Goal: Task Accomplishment & Management: Complete application form

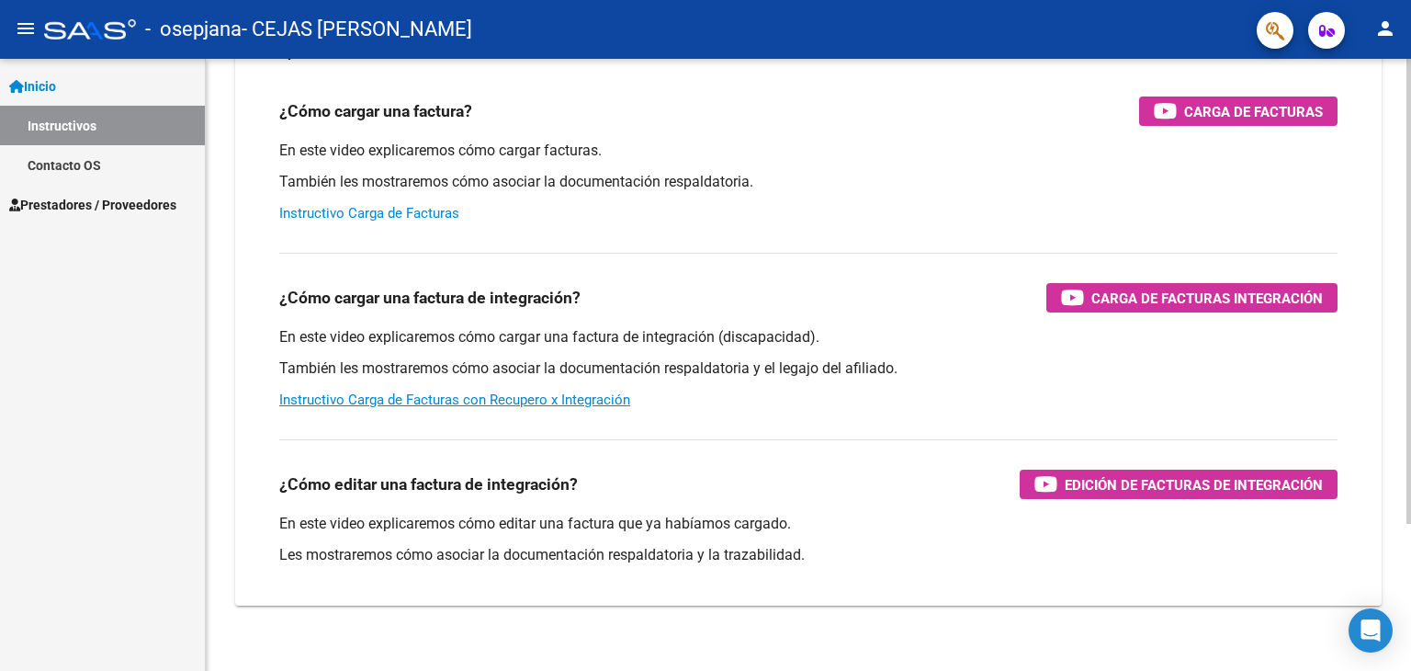
scroll to position [184, 0]
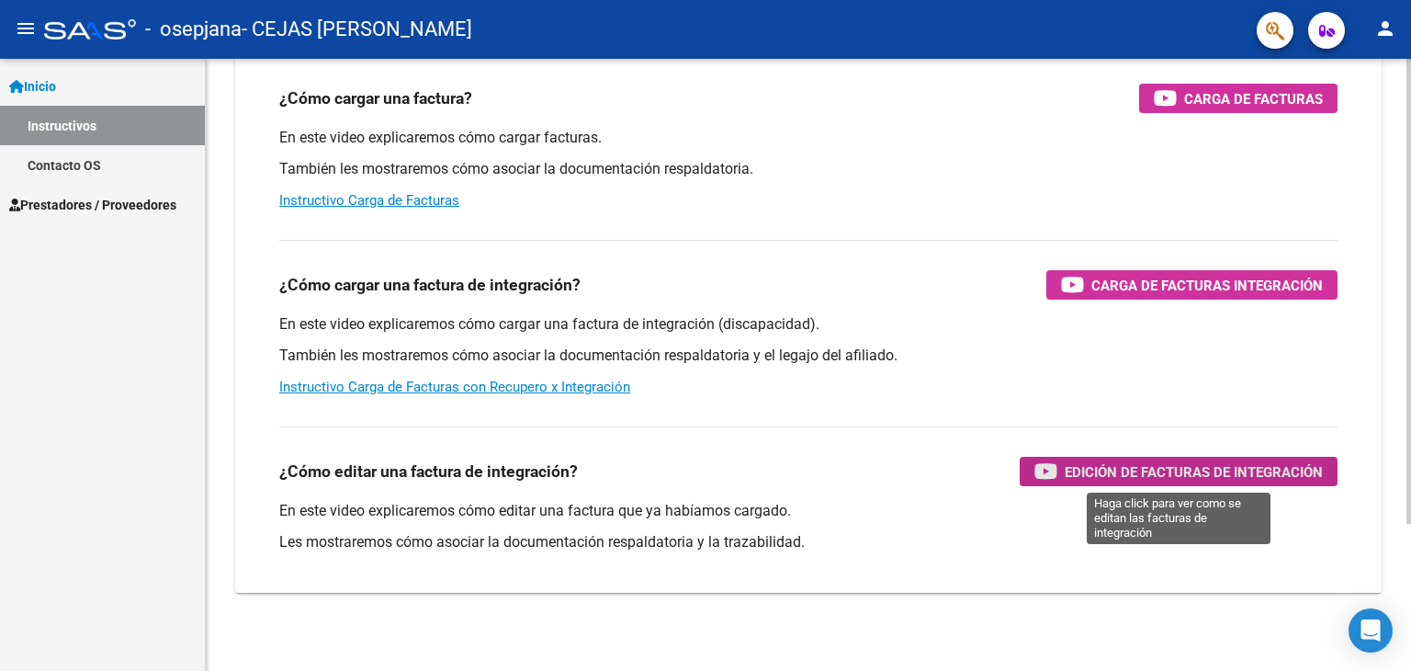
click at [1101, 471] on span "Edición de Facturas de integración" at bounding box center [1194, 471] width 258 height 23
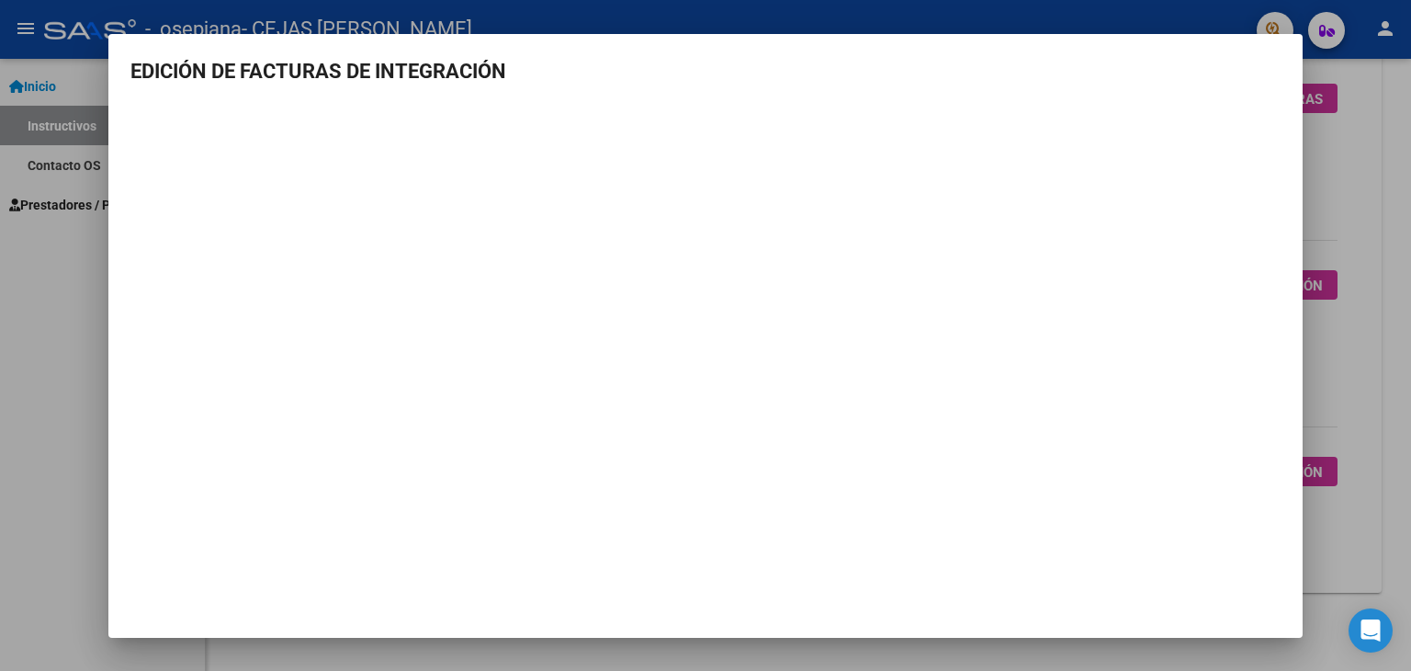
click at [1360, 113] on div at bounding box center [705, 335] width 1411 height 671
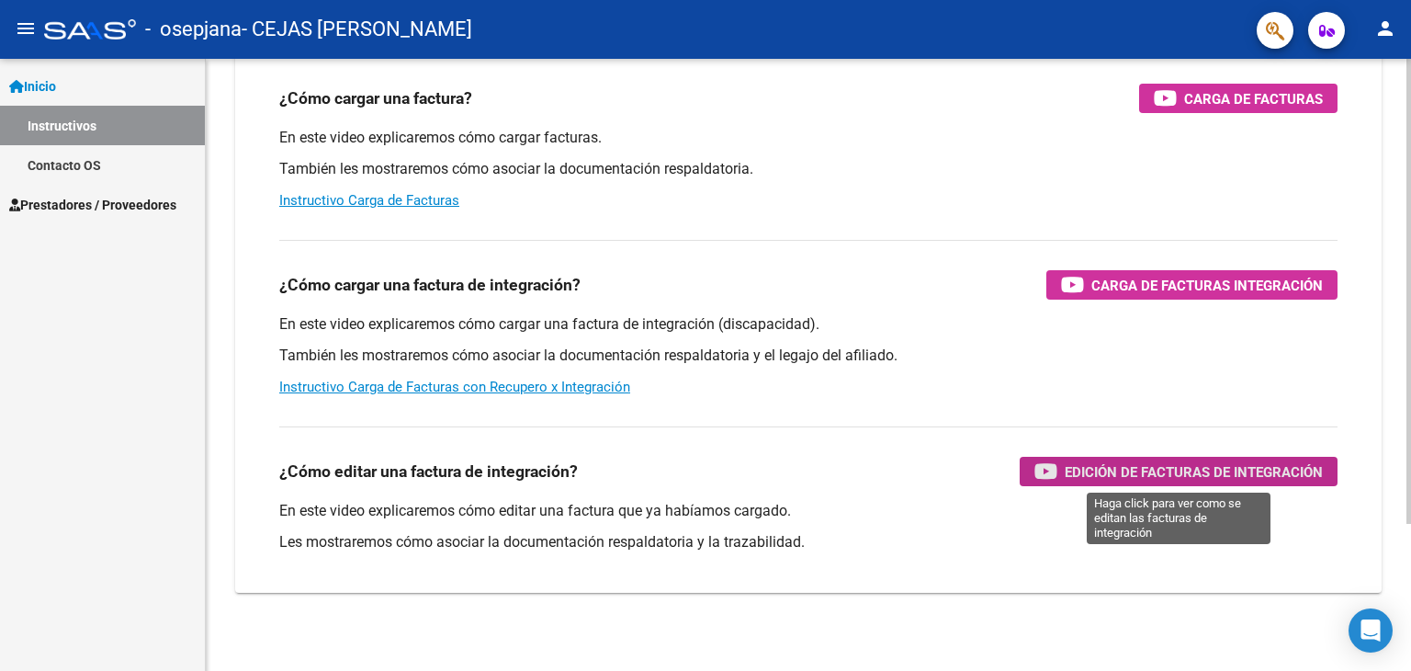
click at [1140, 468] on span "Edición de Facturas de integración" at bounding box center [1194, 471] width 258 height 23
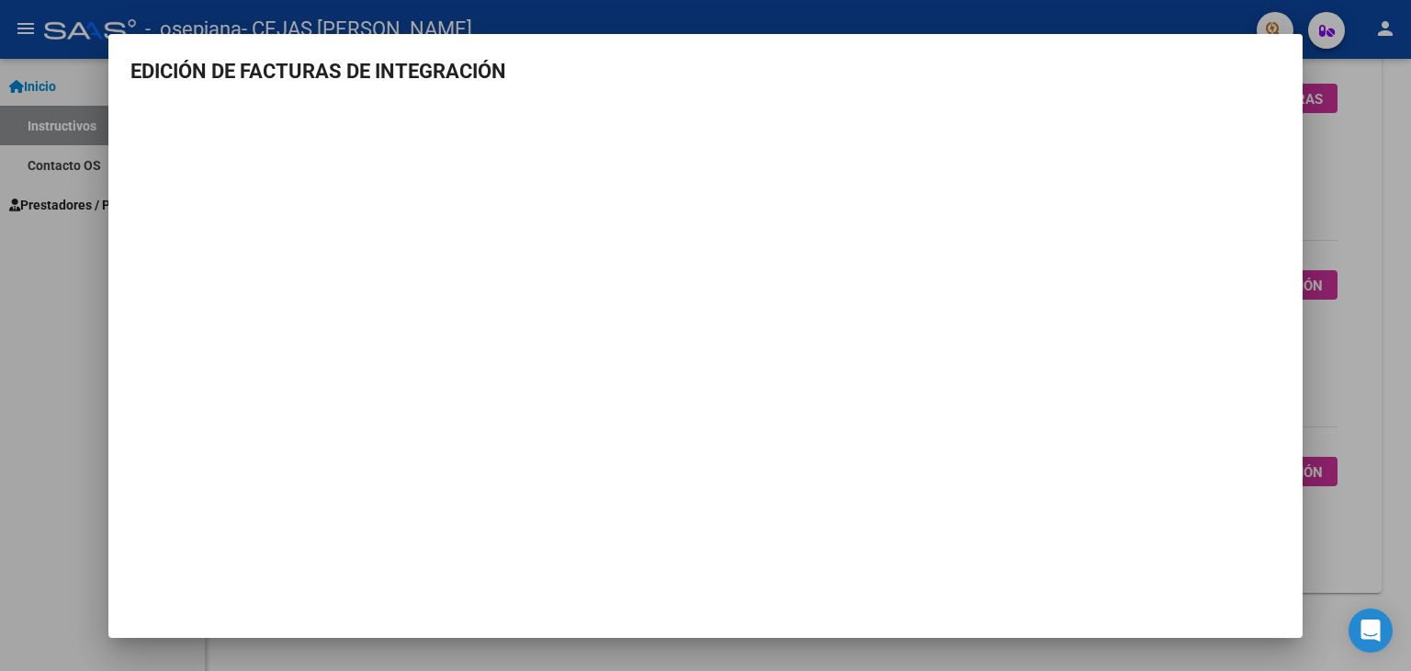
click at [1248, 585] on mat-dialog-container "EDICIÓN DE FACTURAS DE INTEGRACIÓN" at bounding box center [705, 336] width 1194 height 604
click at [47, 350] on div at bounding box center [705, 335] width 1411 height 671
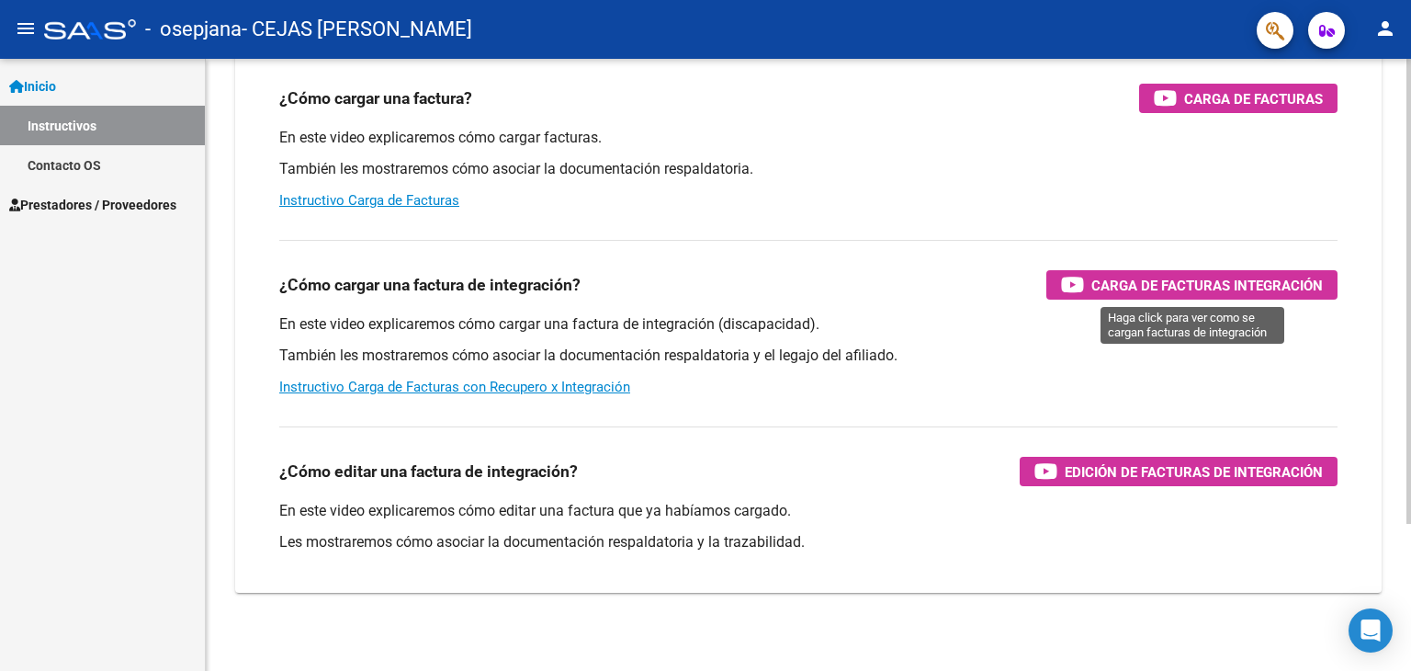
click at [1137, 281] on span "Carga de Facturas Integración" at bounding box center [1207, 285] width 232 height 23
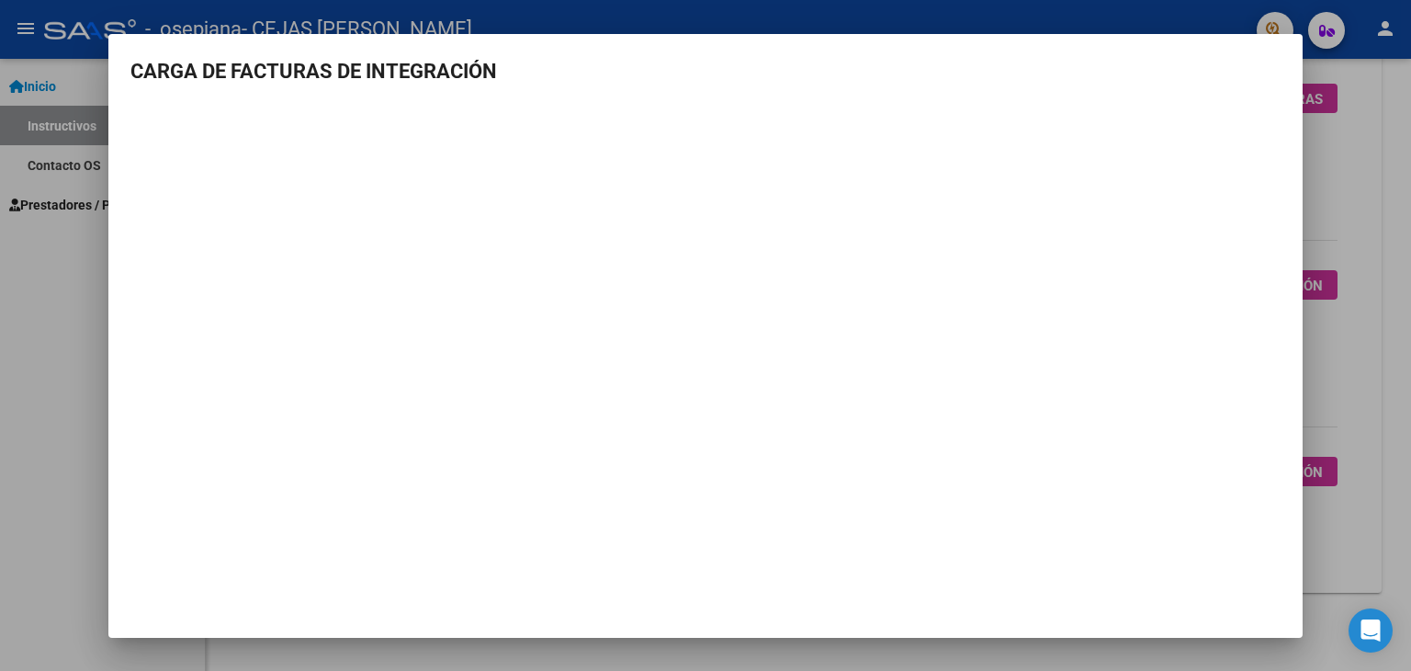
click at [800, 584] on mat-dialog-container "CARGA DE FACTURAS DE INTEGRACIÓN" at bounding box center [705, 336] width 1194 height 604
click at [191, 551] on mat-dialog-container "CARGA DE FACTURAS DE INTEGRACIÓN" at bounding box center [705, 336] width 1194 height 604
click at [0, 321] on div at bounding box center [705, 335] width 1411 height 671
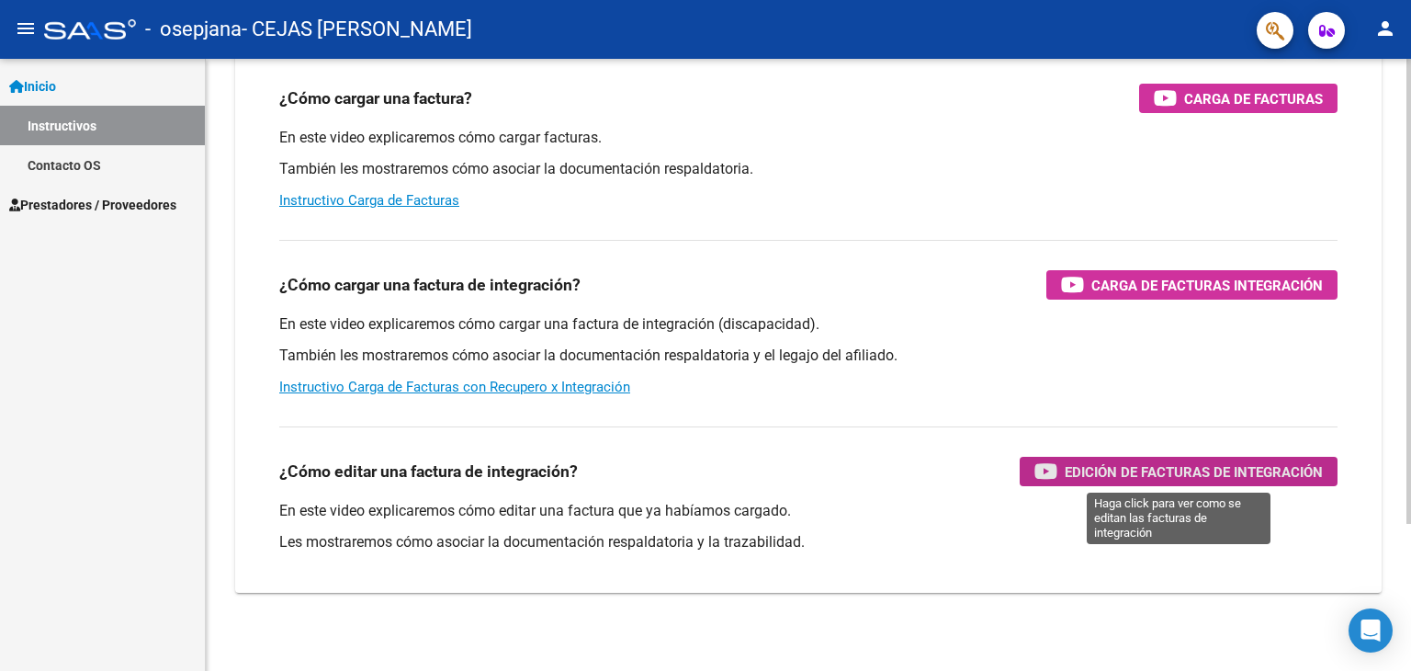
click at [1106, 460] on span "Edición de Facturas de integración" at bounding box center [1194, 471] width 258 height 23
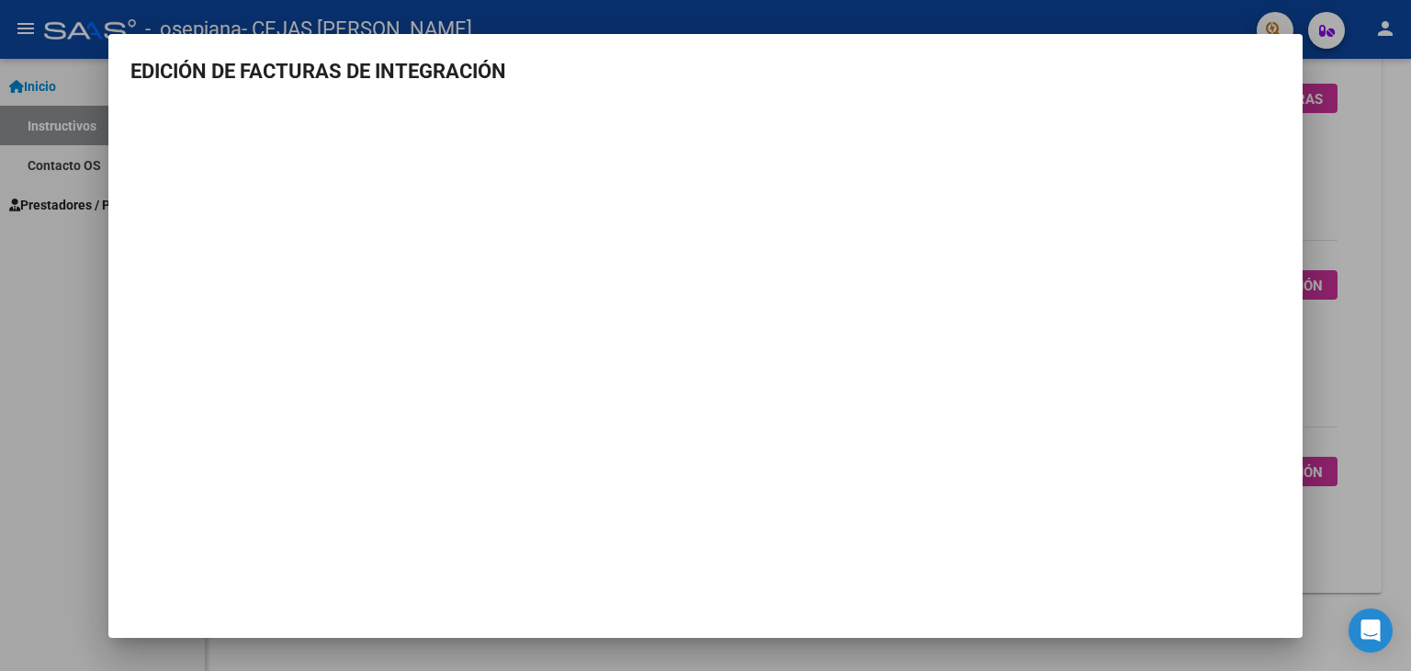
click at [75, 435] on div at bounding box center [705, 335] width 1411 height 671
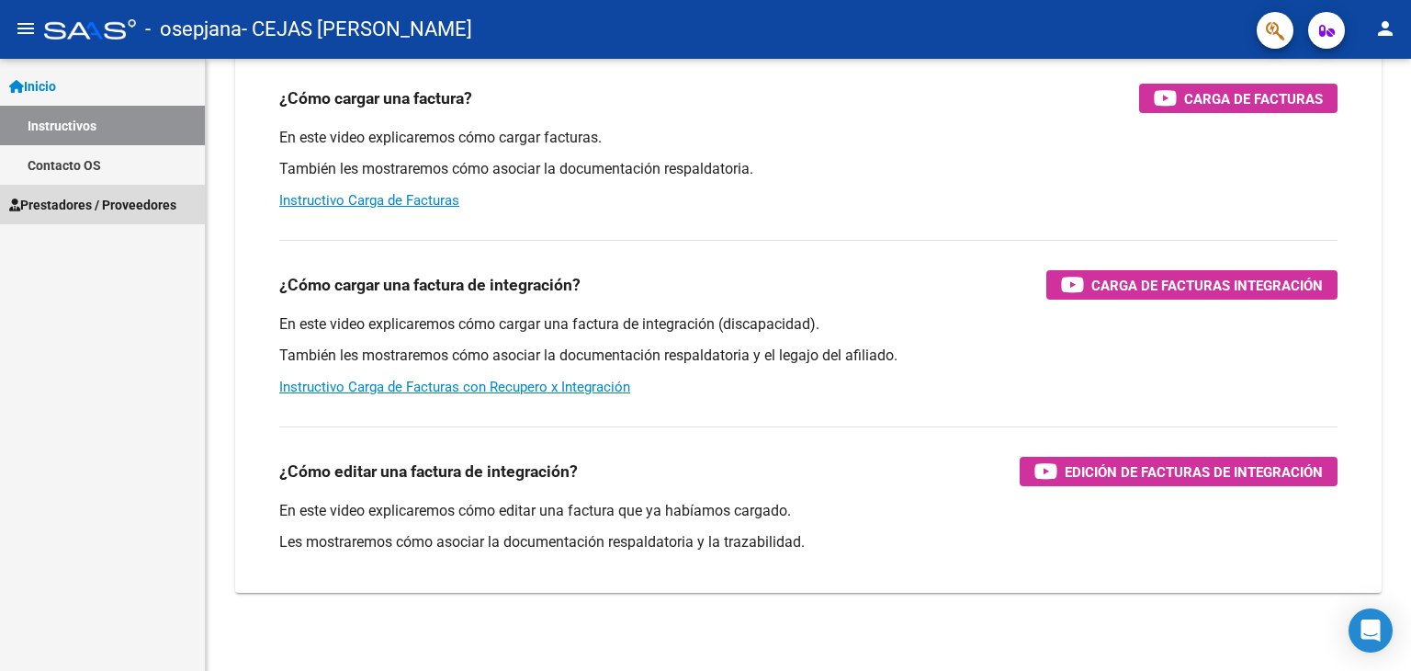
click at [67, 202] on span "Prestadores / Proveedores" at bounding box center [92, 205] width 167 height 20
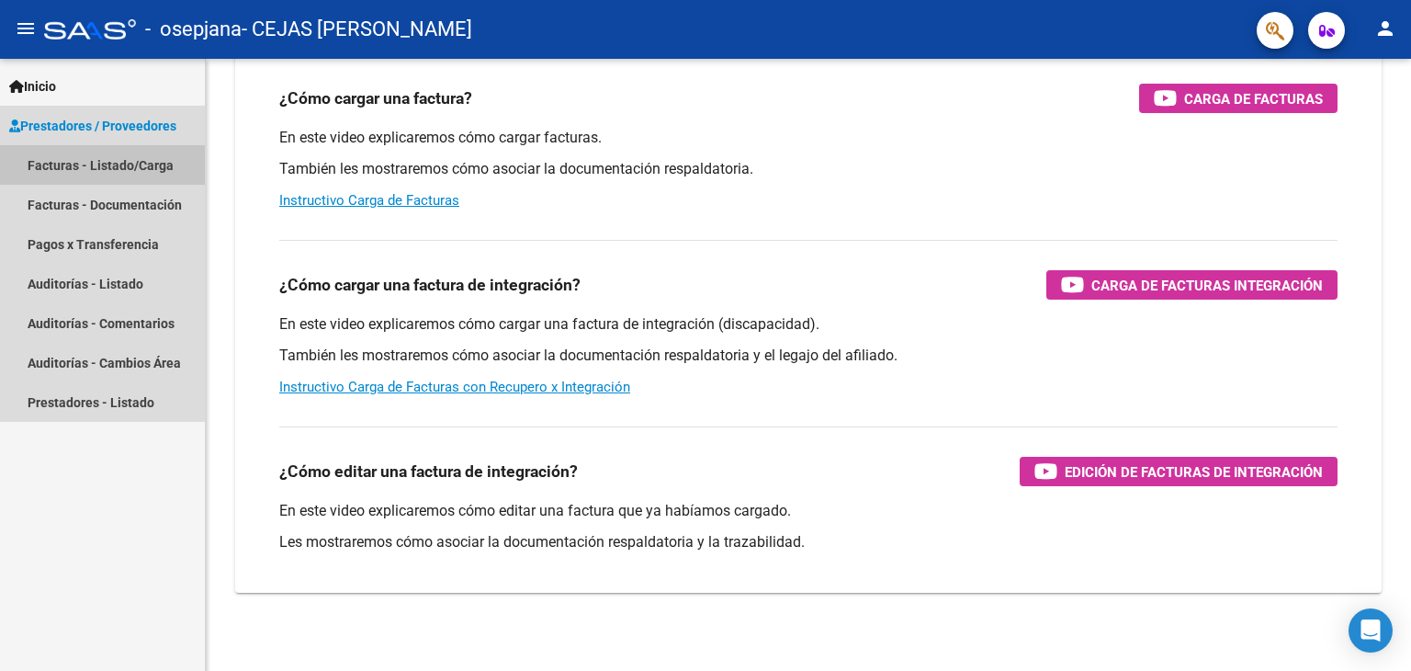
click at [103, 168] on link "Facturas - Listado/Carga" at bounding box center [102, 165] width 205 height 40
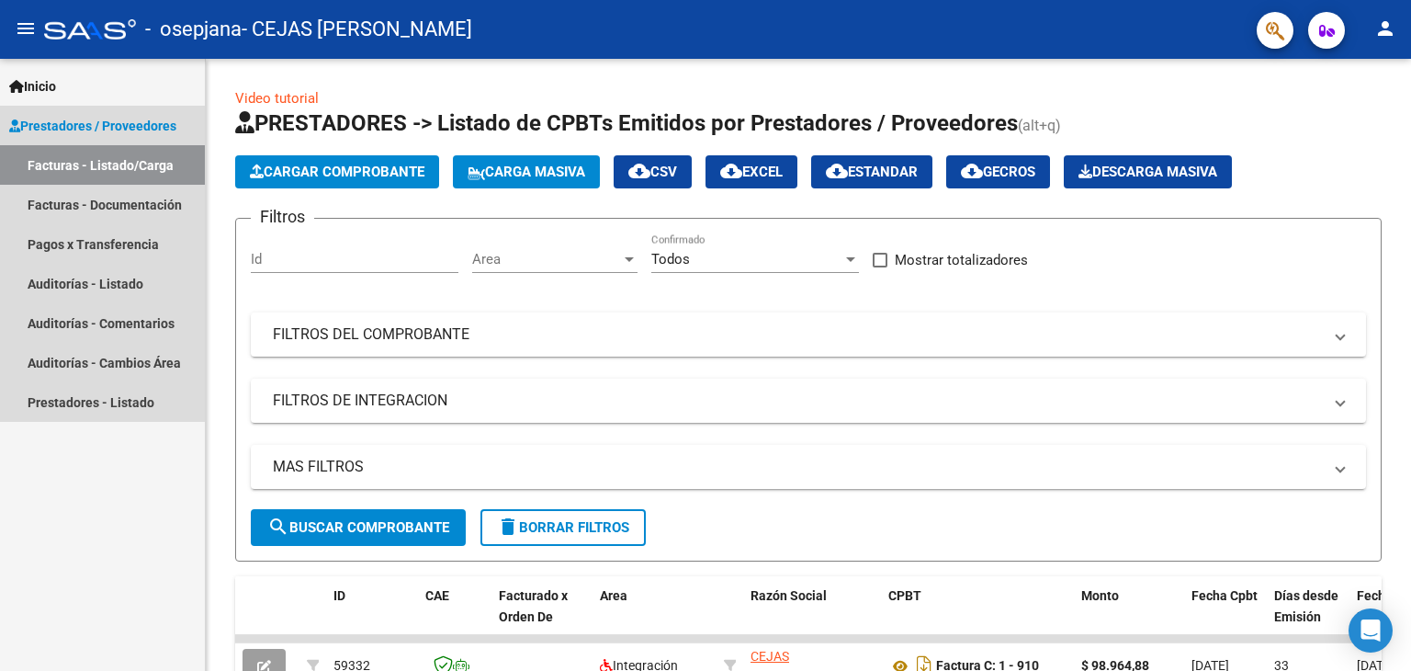
click at [95, 124] on span "Prestadores / Proveedores" at bounding box center [92, 126] width 167 height 20
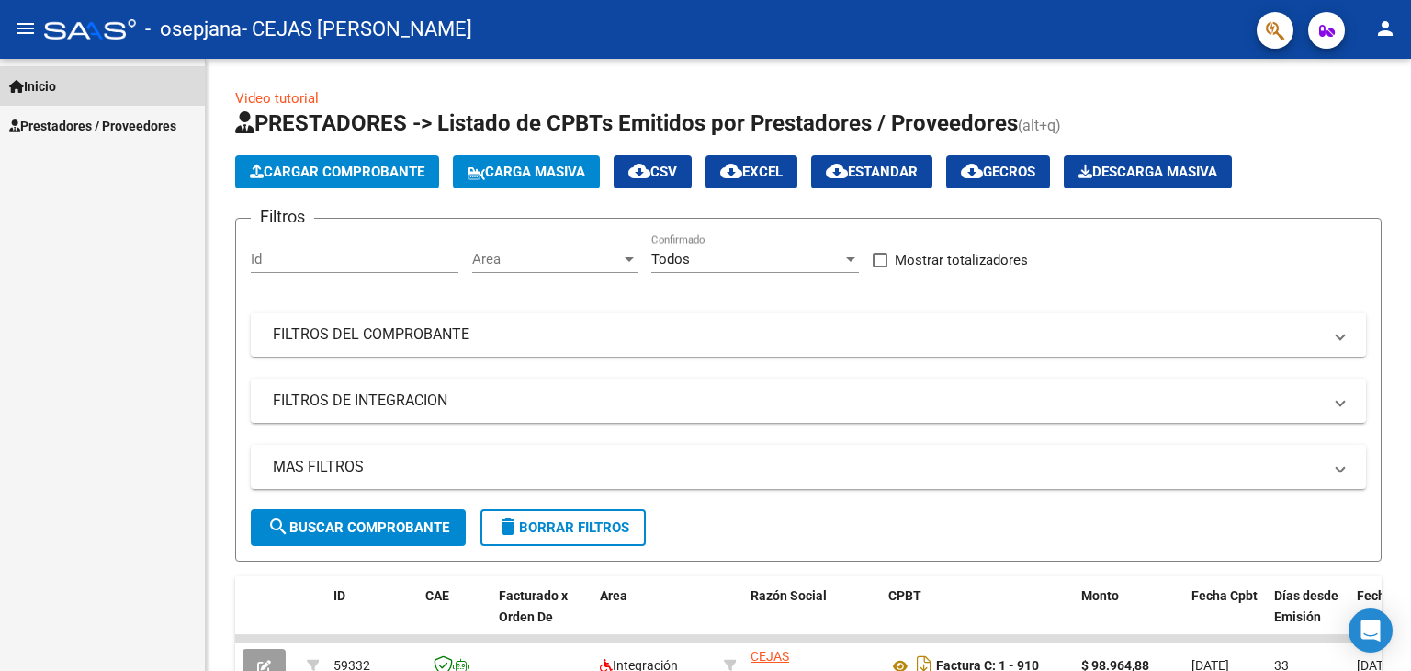
click at [102, 92] on link "Inicio" at bounding box center [102, 86] width 205 height 40
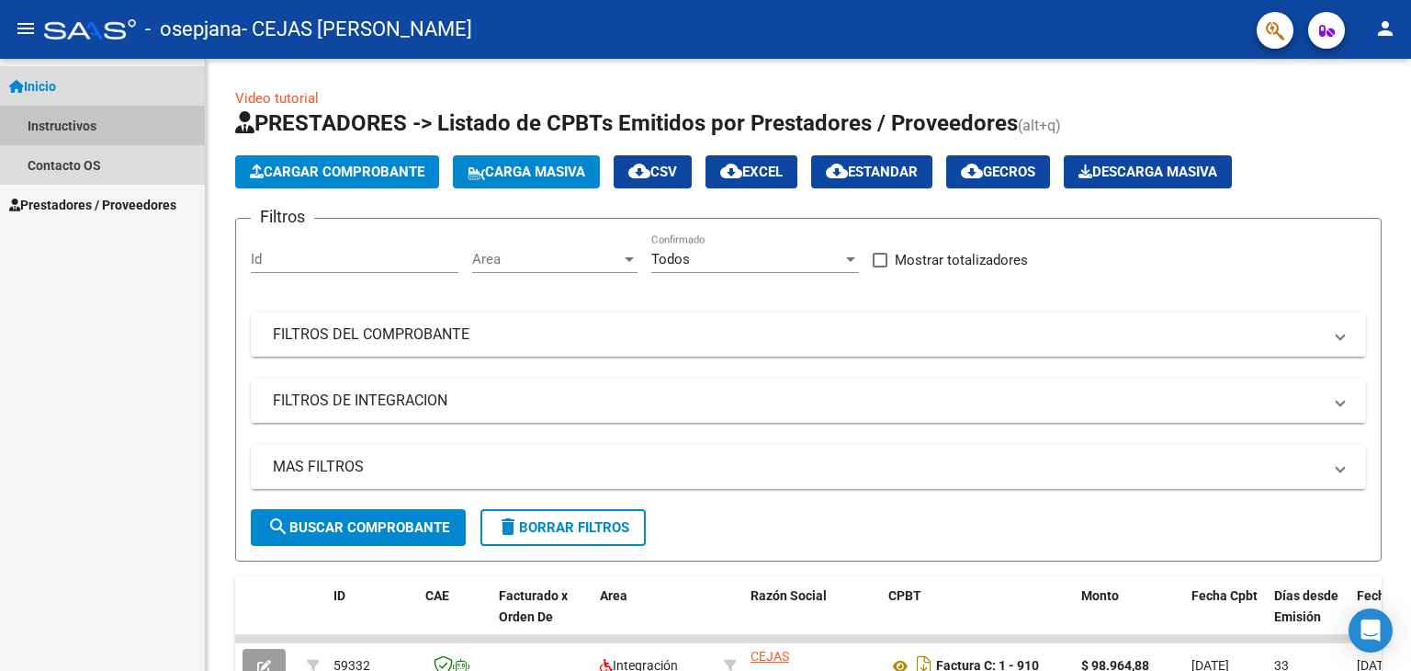
click at [74, 119] on link "Instructivos" at bounding box center [102, 126] width 205 height 40
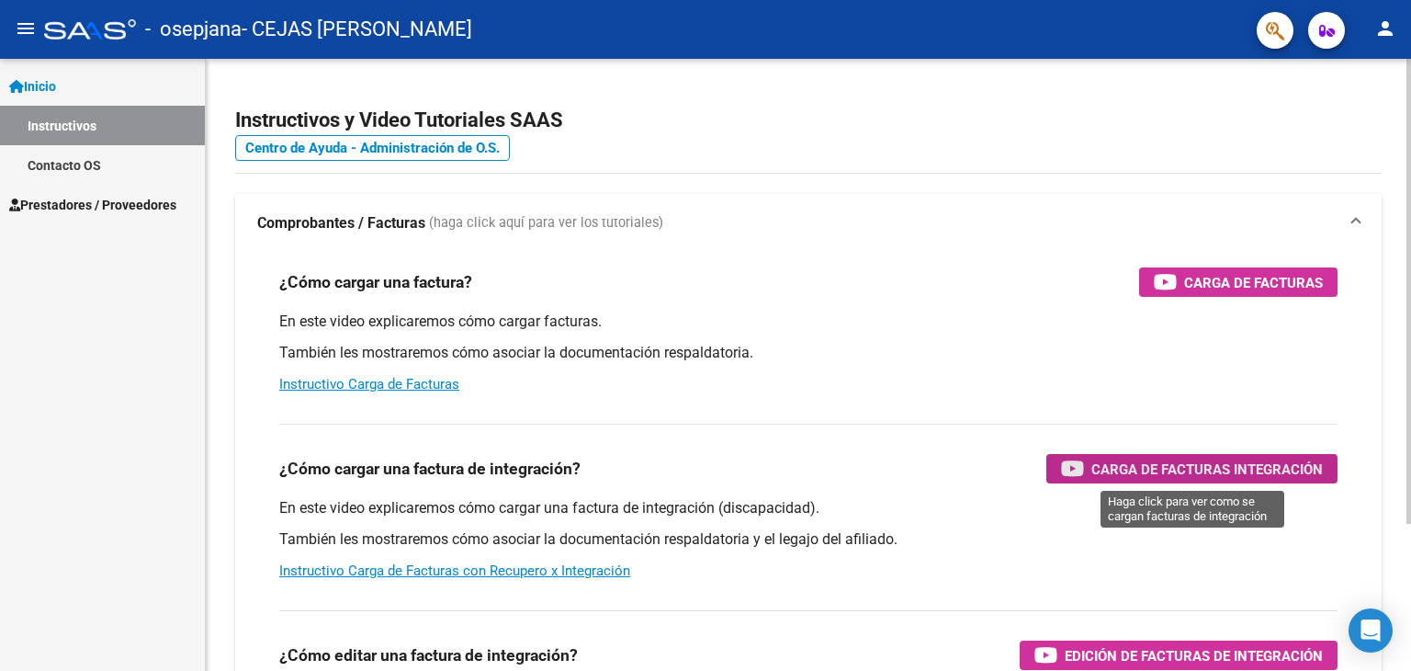
click at [1140, 474] on span "Carga de Facturas Integración" at bounding box center [1207, 469] width 232 height 23
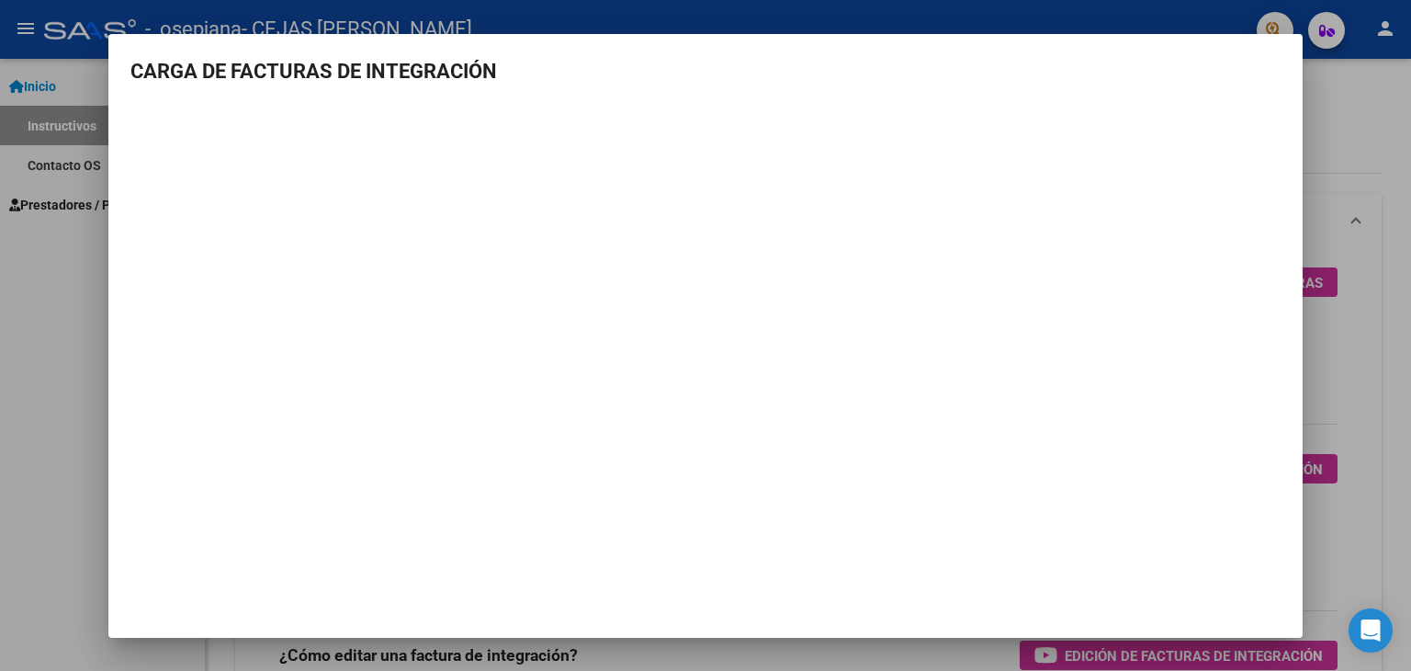
click at [44, 321] on div at bounding box center [705, 335] width 1411 height 671
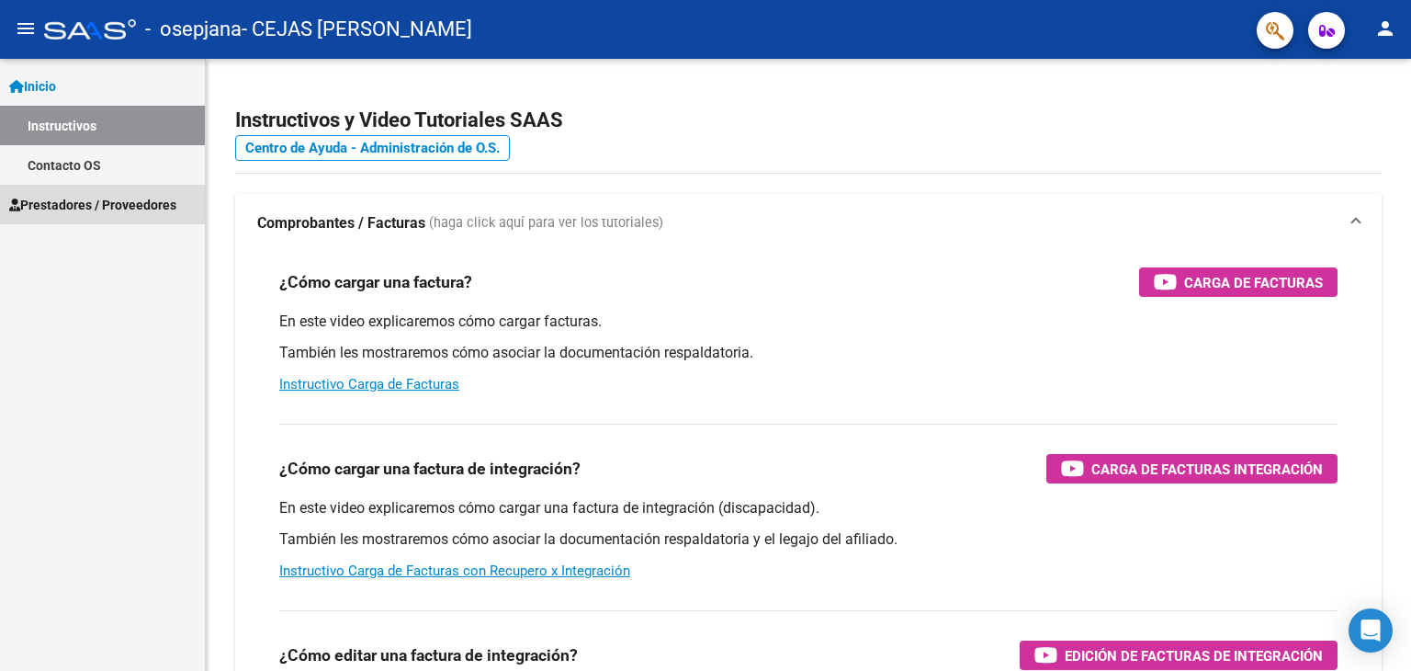
click at [88, 211] on span "Prestadores / Proveedores" at bounding box center [92, 205] width 167 height 20
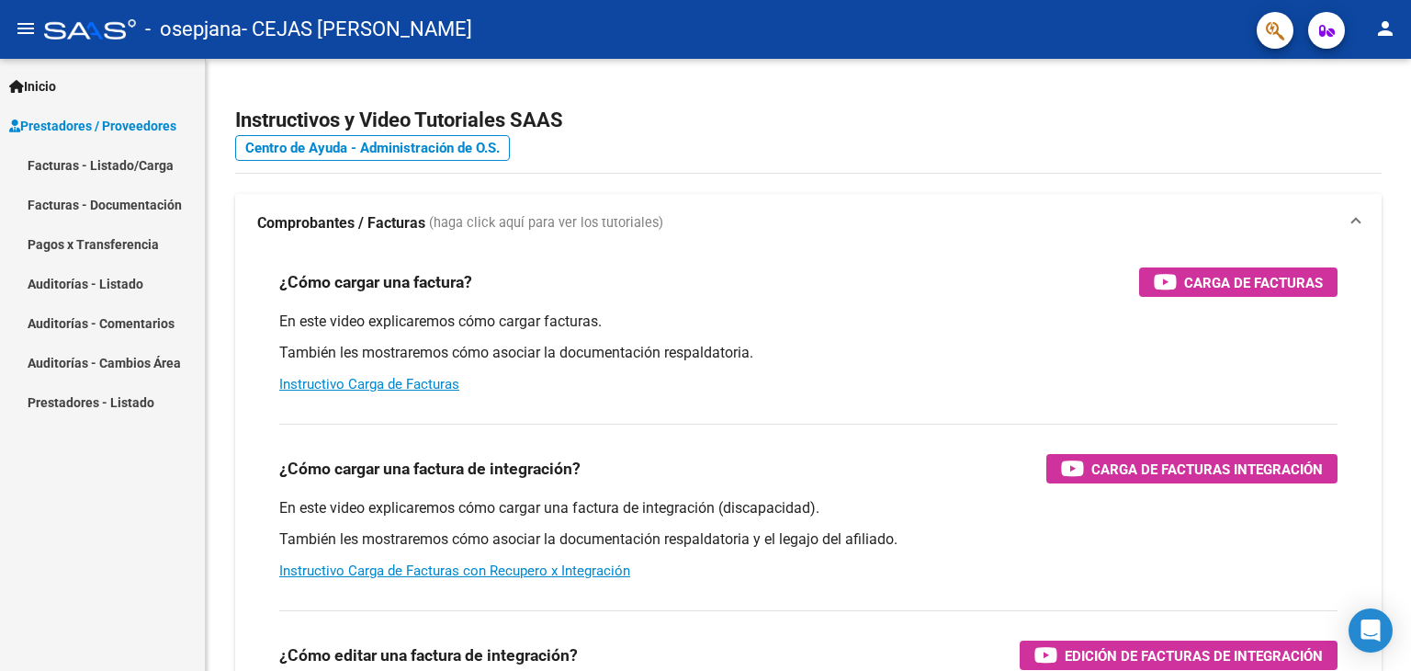
click at [92, 166] on link "Facturas - Listado/Carga" at bounding box center [102, 165] width 205 height 40
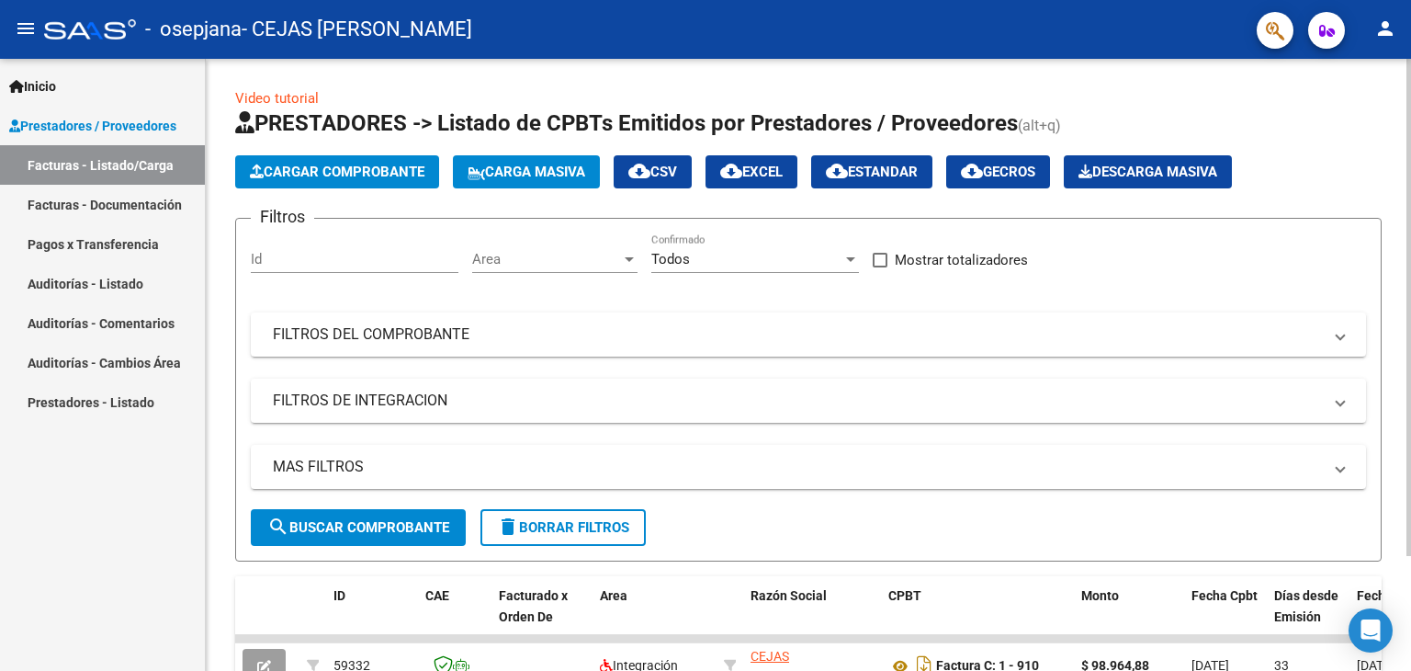
click at [324, 166] on span "Cargar Comprobante" at bounding box center [337, 172] width 175 height 17
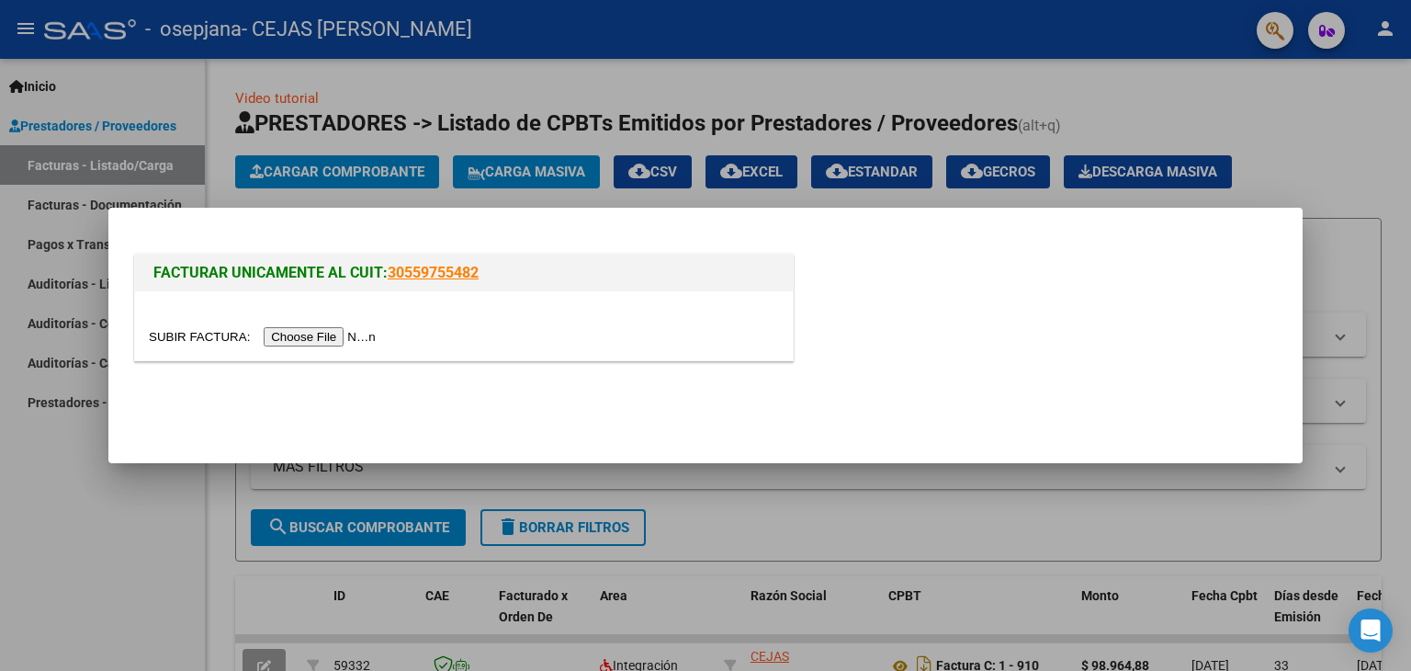
click at [324, 339] on input "file" at bounding box center [265, 336] width 232 height 19
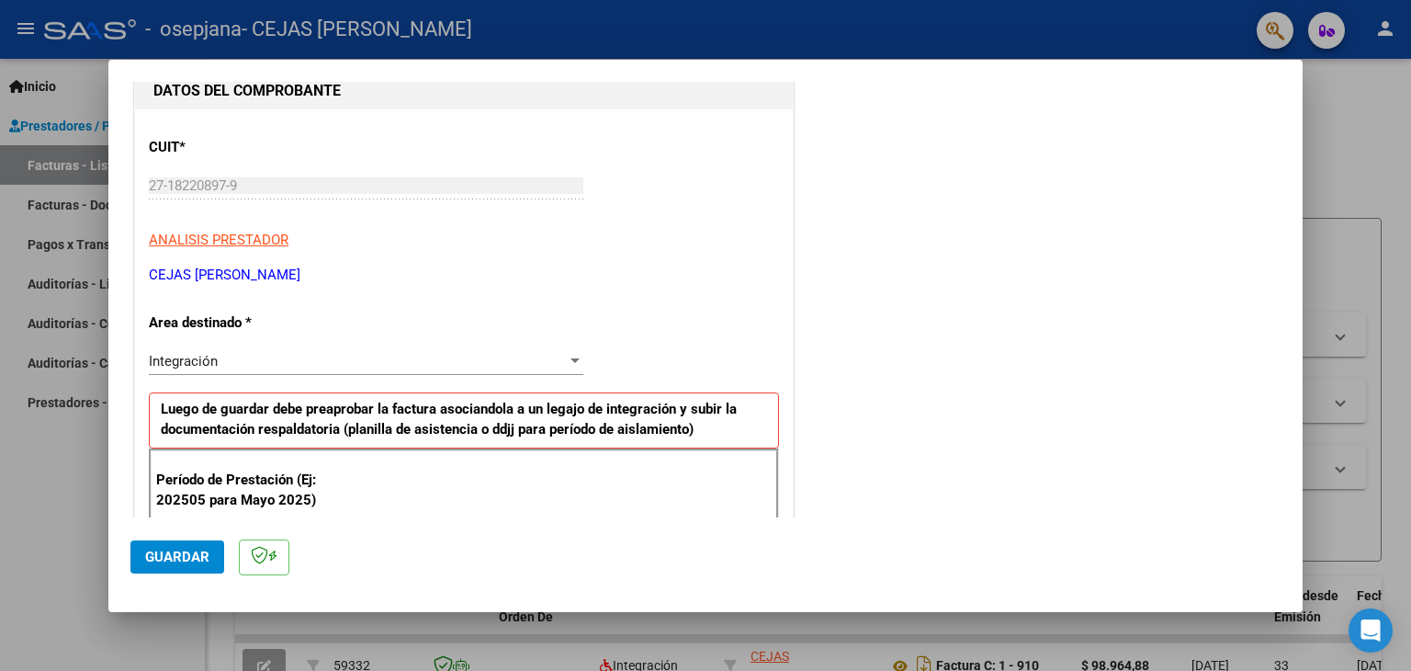
scroll to position [294, 0]
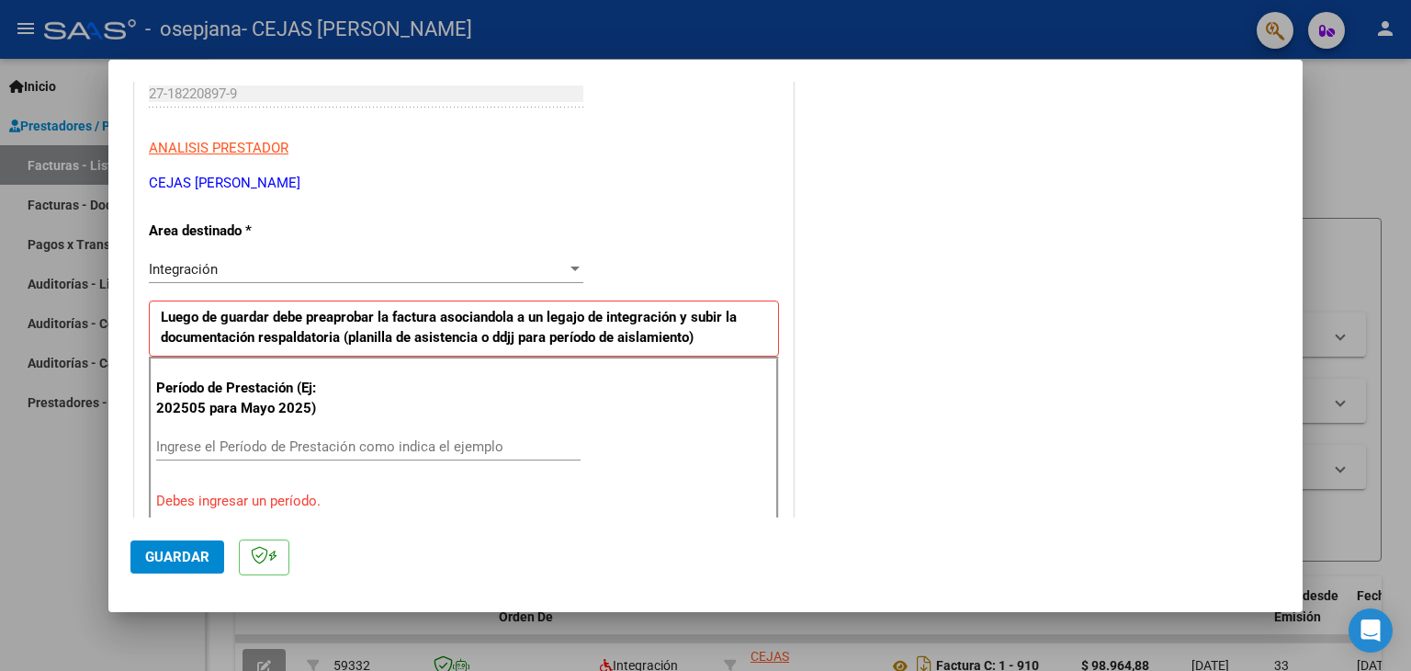
click at [235, 446] on input "Ingrese el Período de Prestación como indica el ejemplo" at bounding box center [368, 446] width 424 height 17
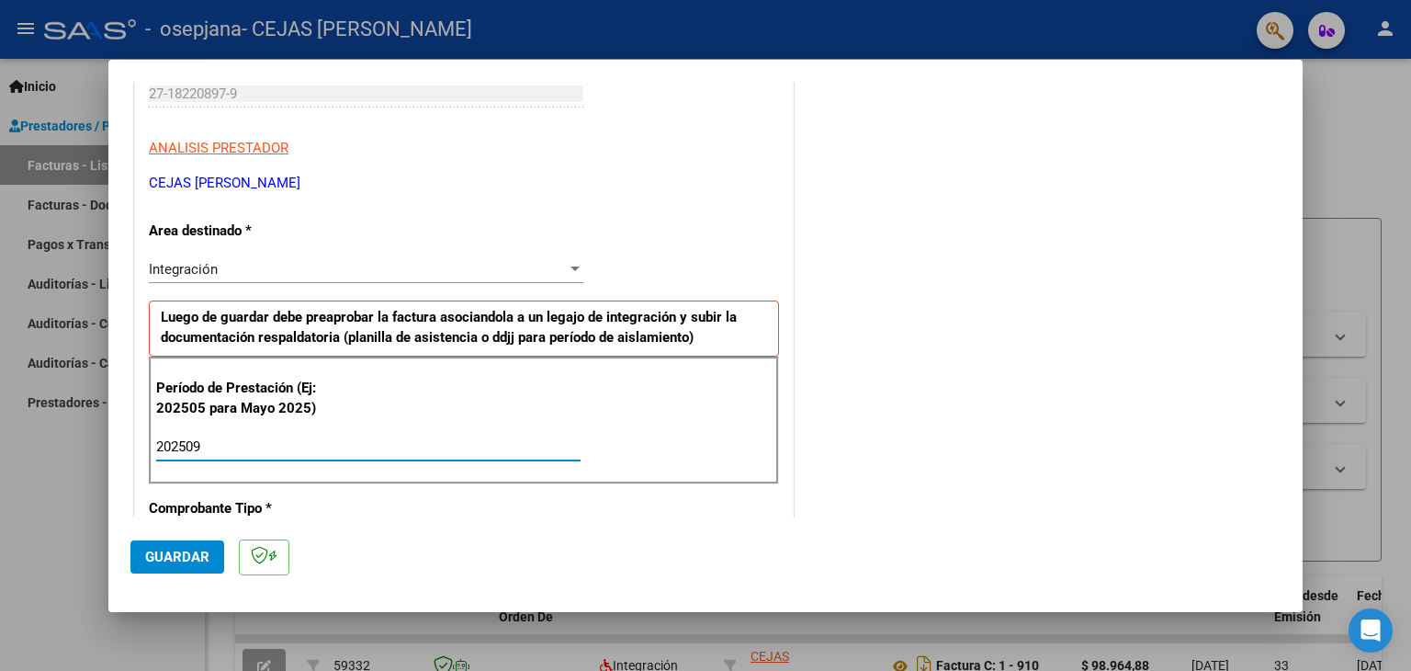
type input "202509"
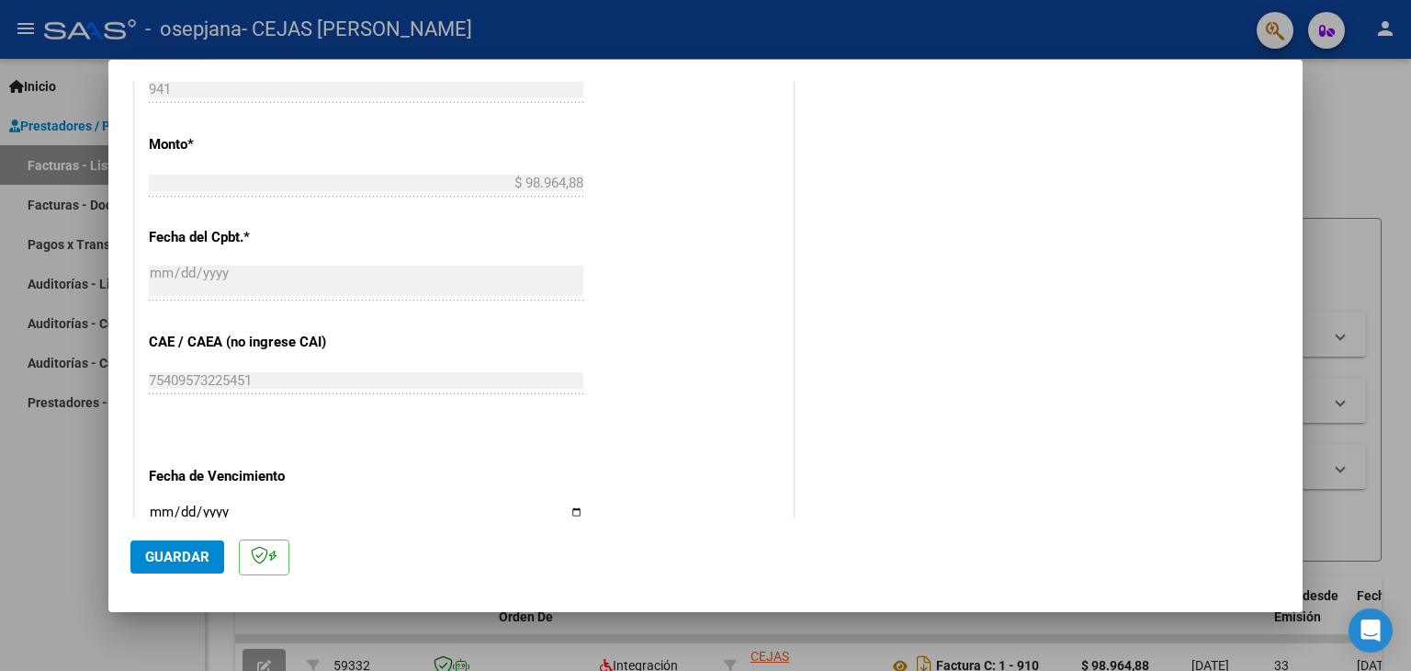
scroll to position [1029, 0]
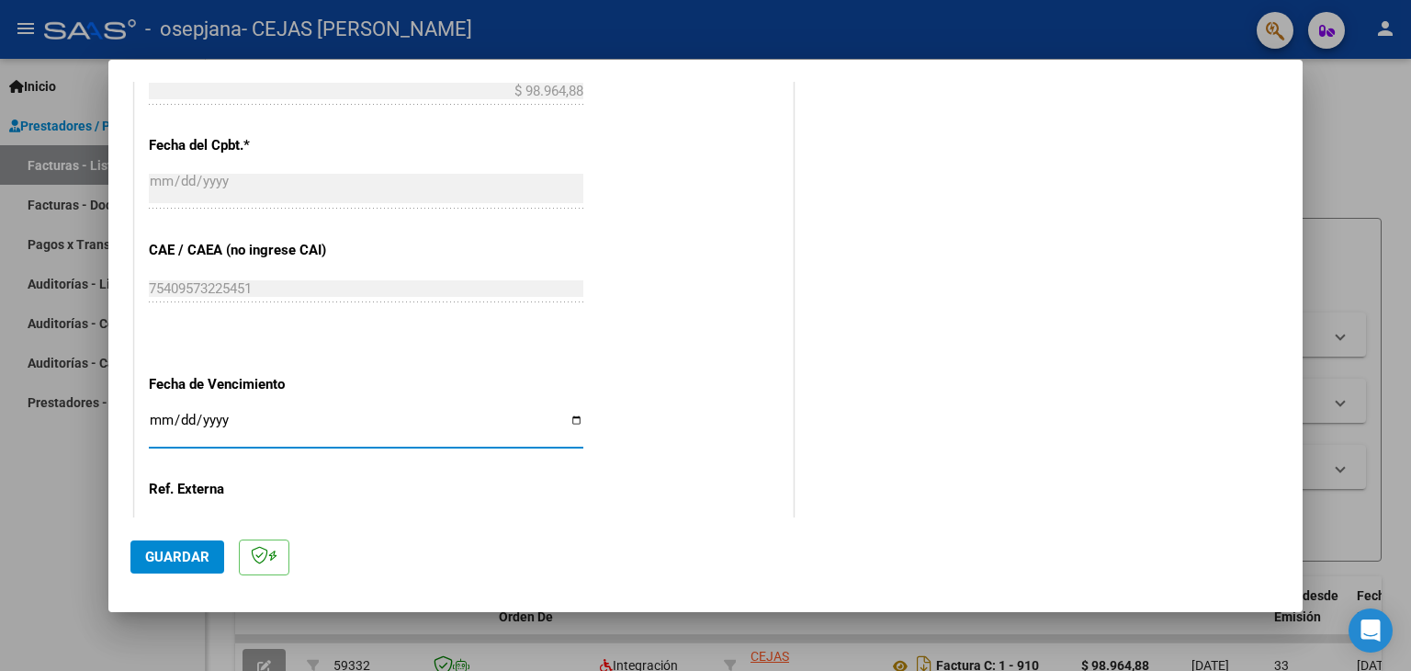
click at [570, 420] on input "Ingresar la fecha" at bounding box center [366, 427] width 435 height 29
type input "[DATE]"
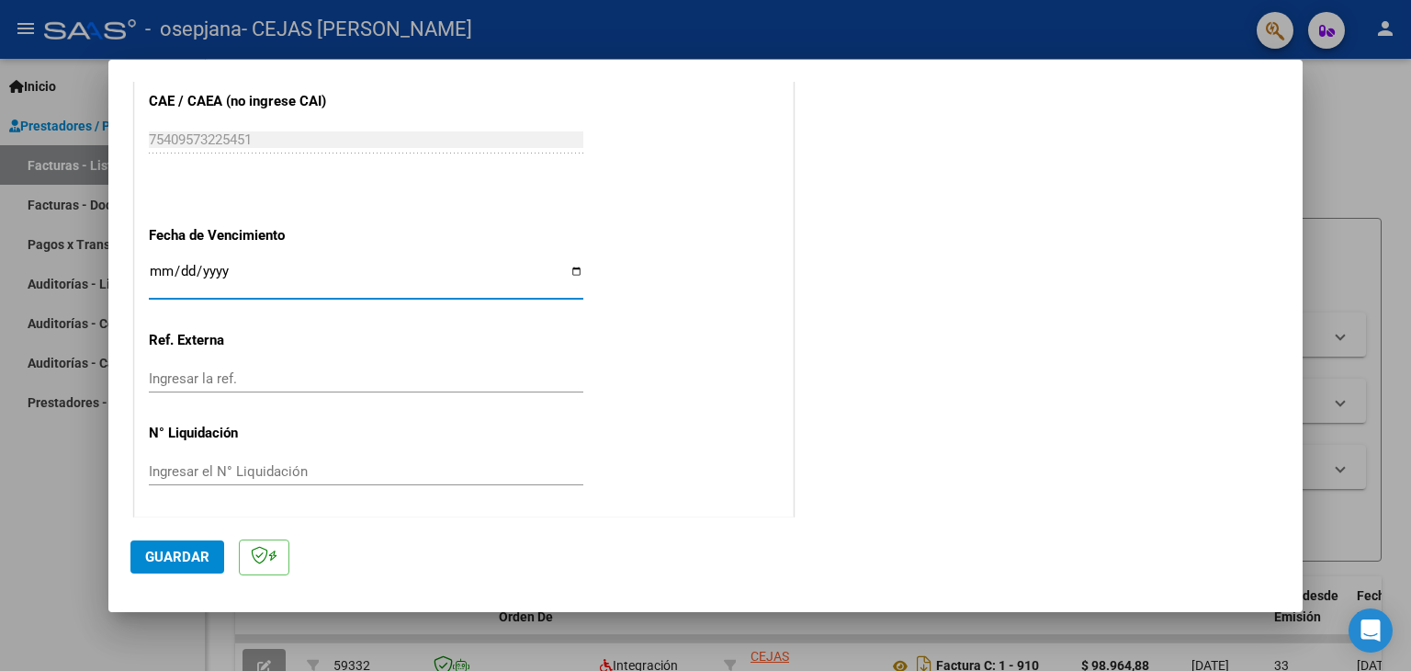
scroll to position [1179, 0]
click at [173, 555] on span "Guardar" at bounding box center [177, 556] width 64 height 17
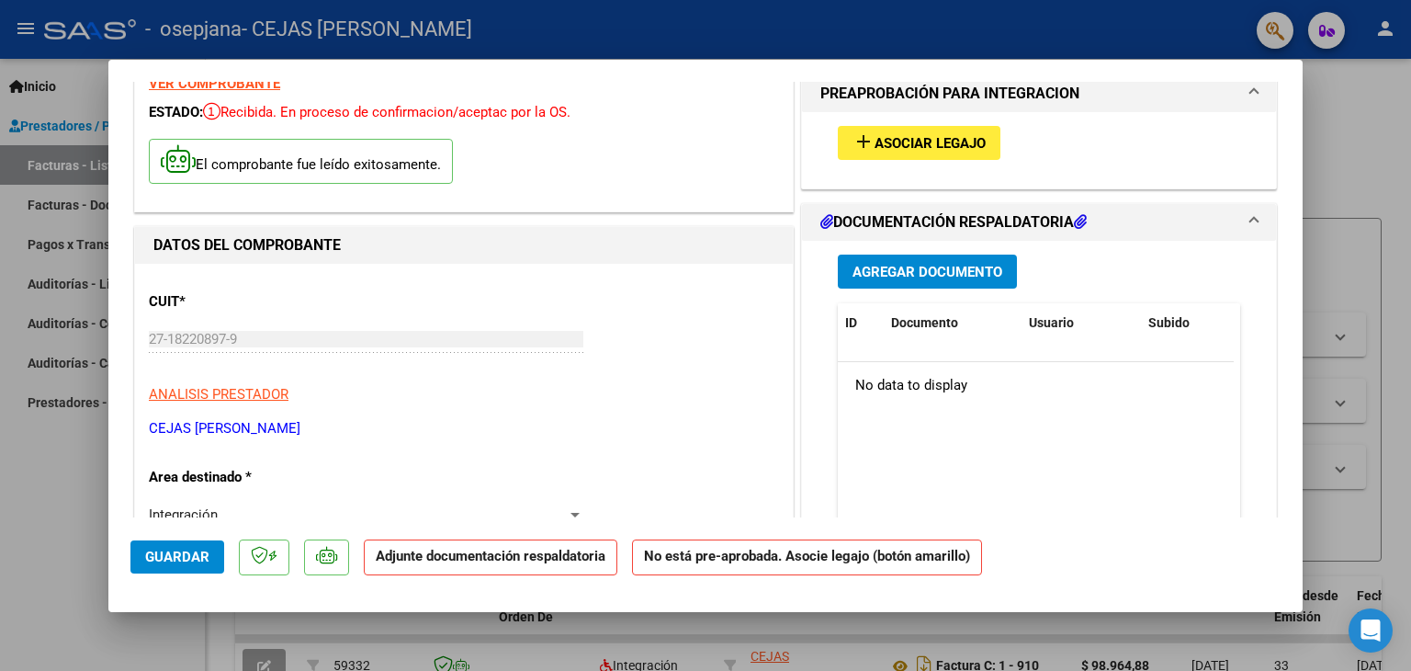
scroll to position [0, 0]
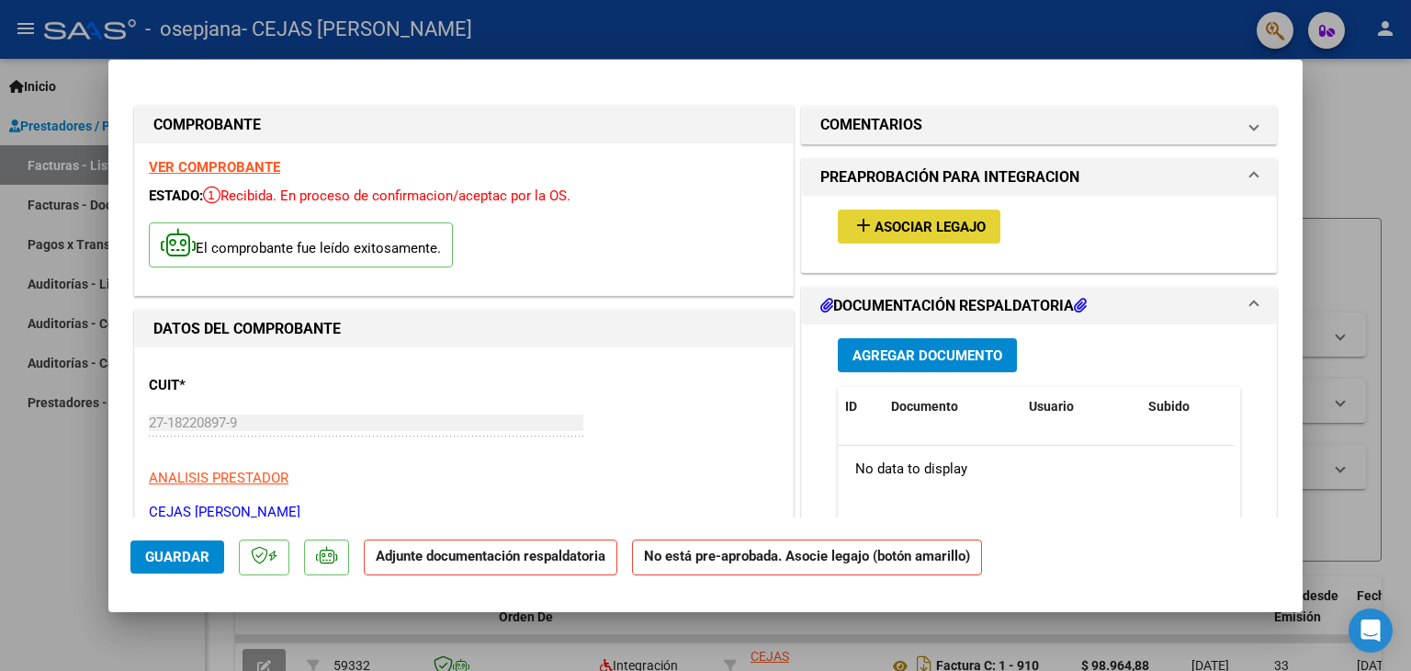
click at [896, 221] on span "Asociar Legajo" at bounding box center [930, 227] width 111 height 17
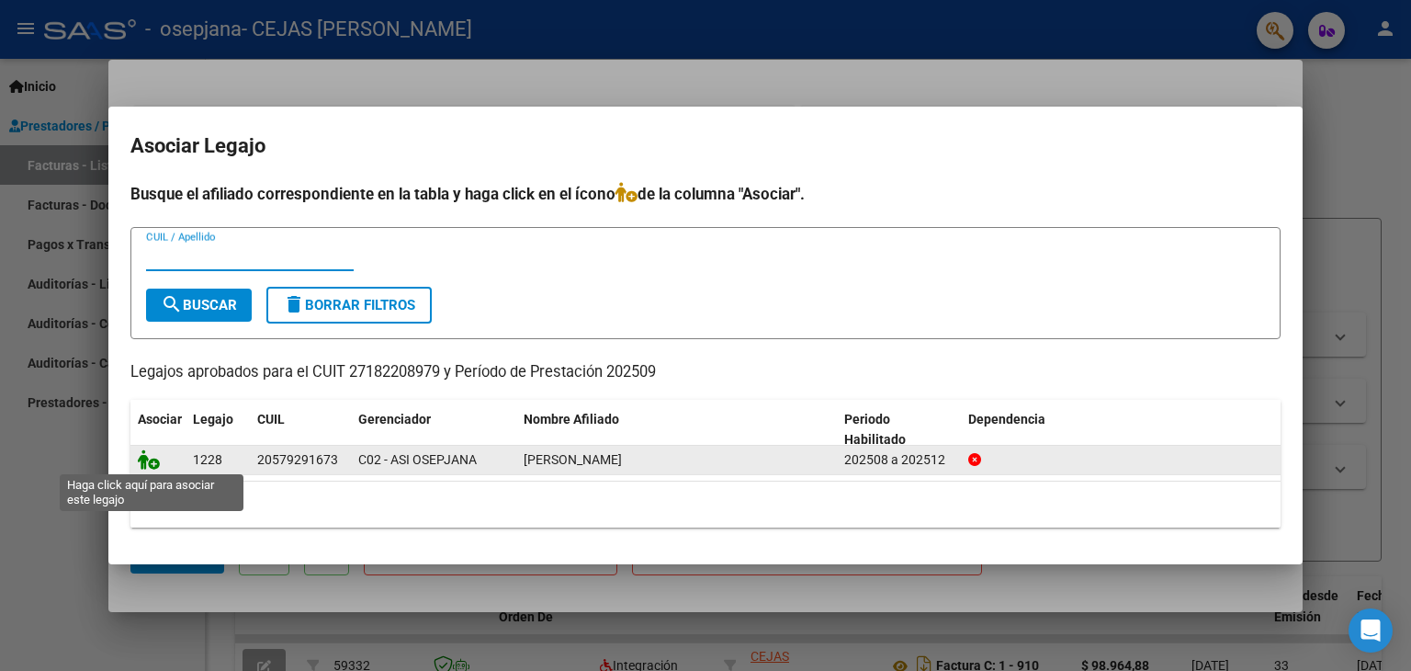
click at [143, 453] on icon at bounding box center [149, 459] width 22 height 20
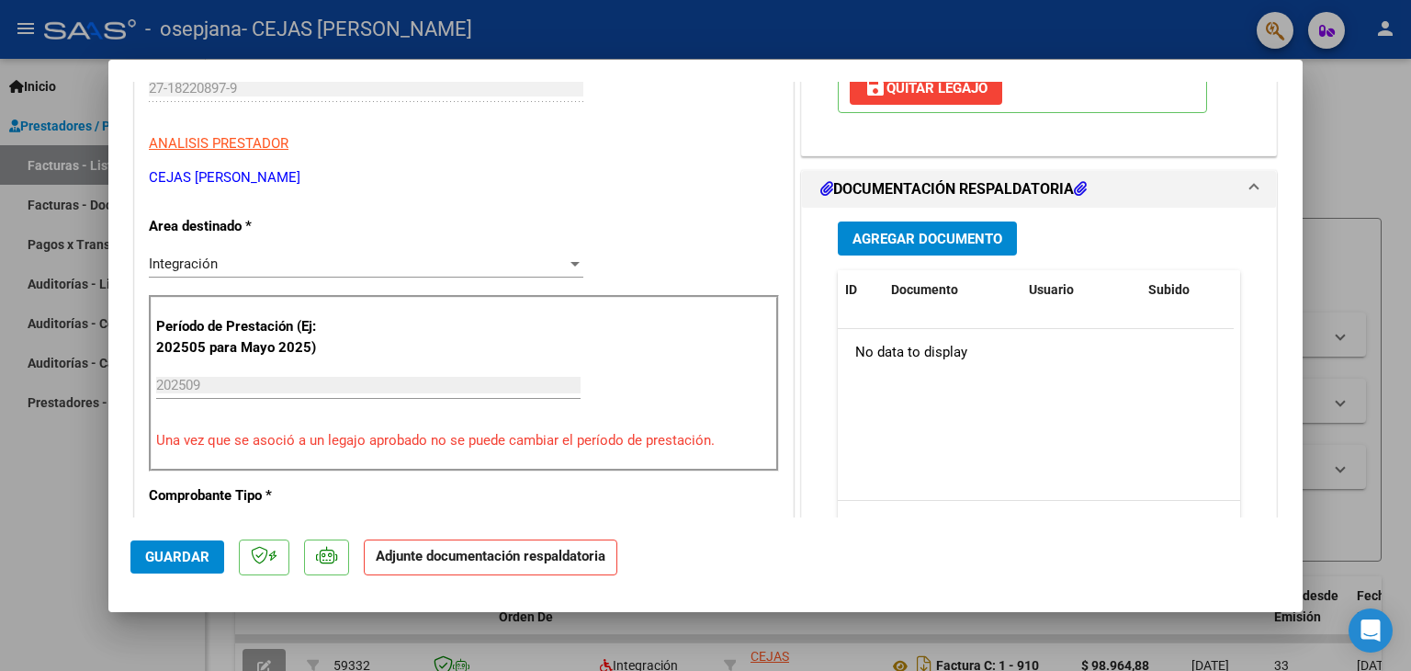
scroll to position [367, 0]
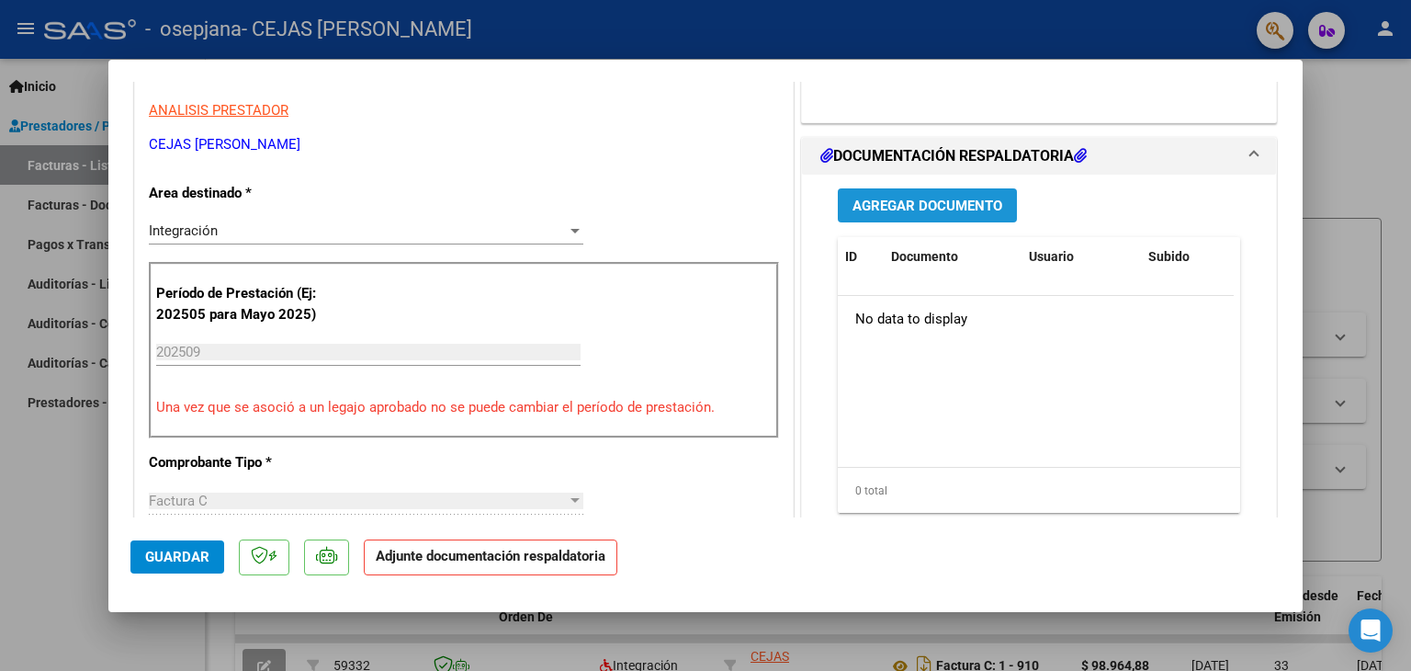
click at [909, 209] on span "Agregar Documento" at bounding box center [928, 206] width 150 height 17
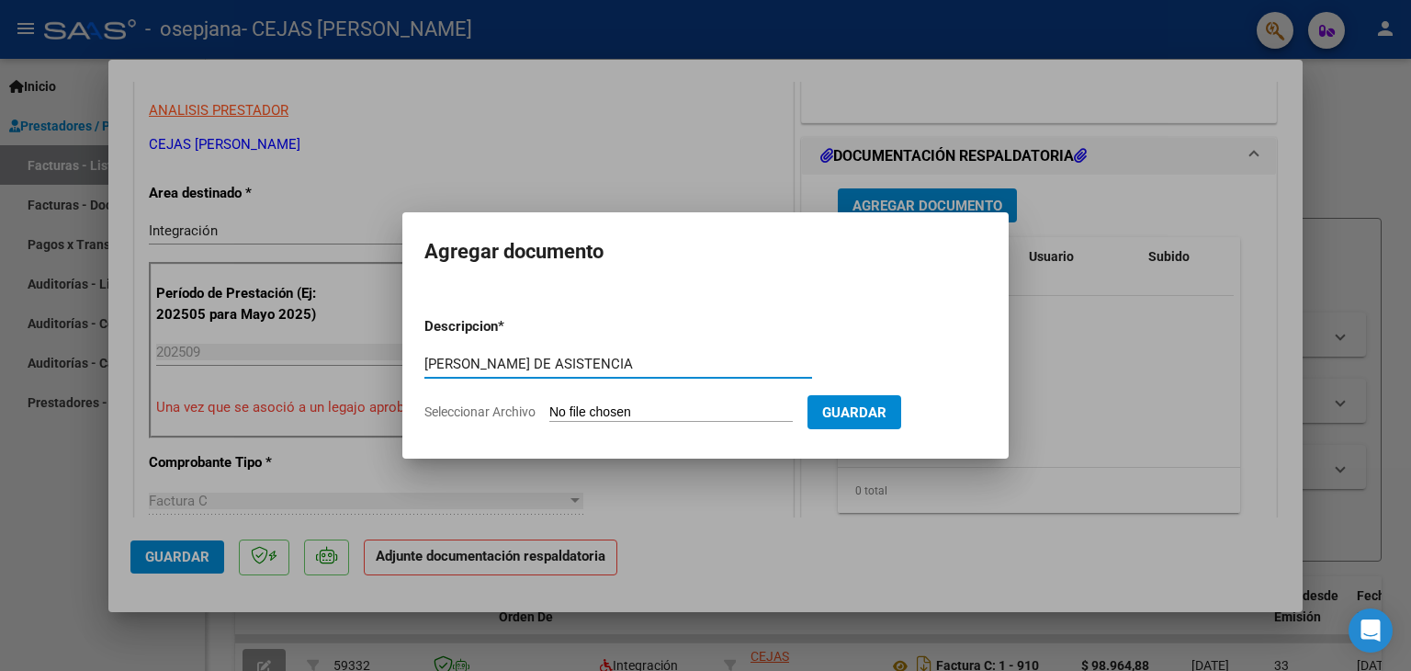
click at [432, 362] on input "[PERSON_NAME] DE ASISTENCIA" at bounding box center [618, 364] width 388 height 17
type input "PLANILLA DE ASISTENCIA"
click at [856, 405] on span "Guardar" at bounding box center [854, 412] width 64 height 17
click at [853, 406] on span "Guardar" at bounding box center [854, 412] width 64 height 17
click at [476, 405] on span "Seleccionar Archivo" at bounding box center [479, 411] width 111 height 15
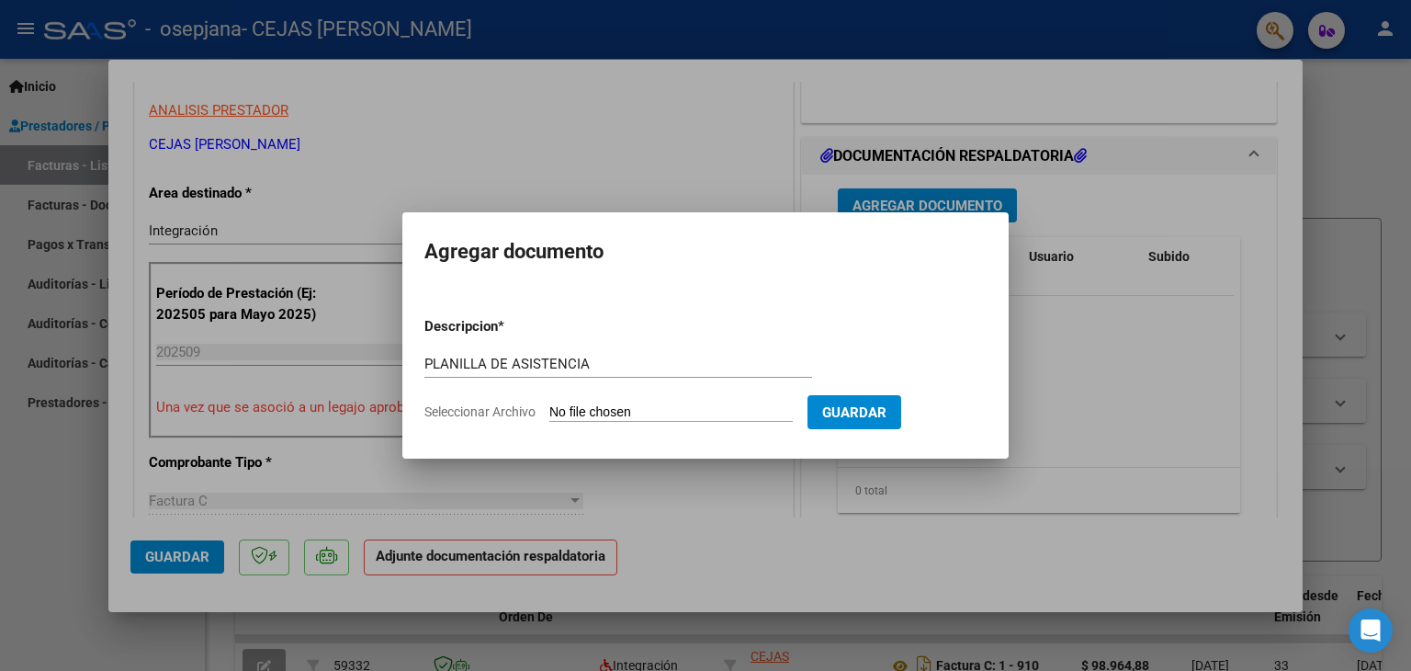
click at [549, 405] on input "Seleccionar Archivo" at bounding box center [670, 412] width 243 height 17
type input "C:\fakepath\[PERSON_NAME] septiembre.pdf"
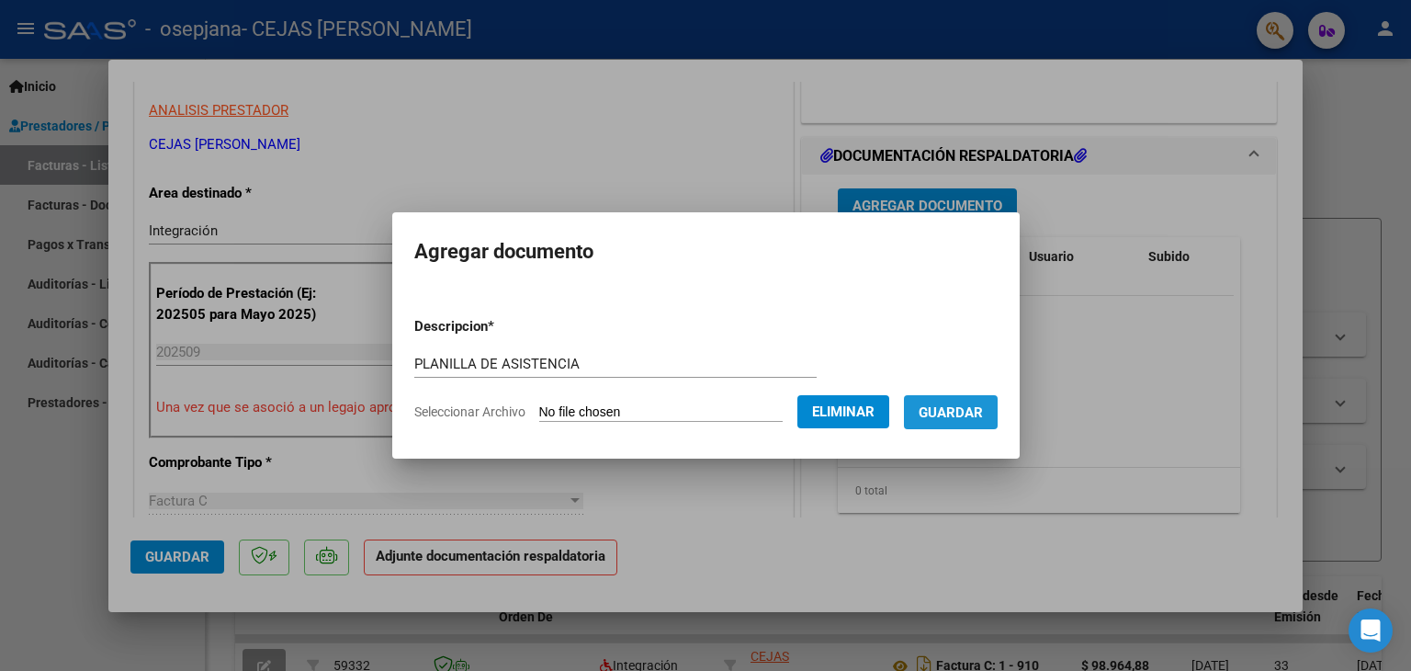
click at [973, 401] on button "Guardar" at bounding box center [951, 412] width 94 height 34
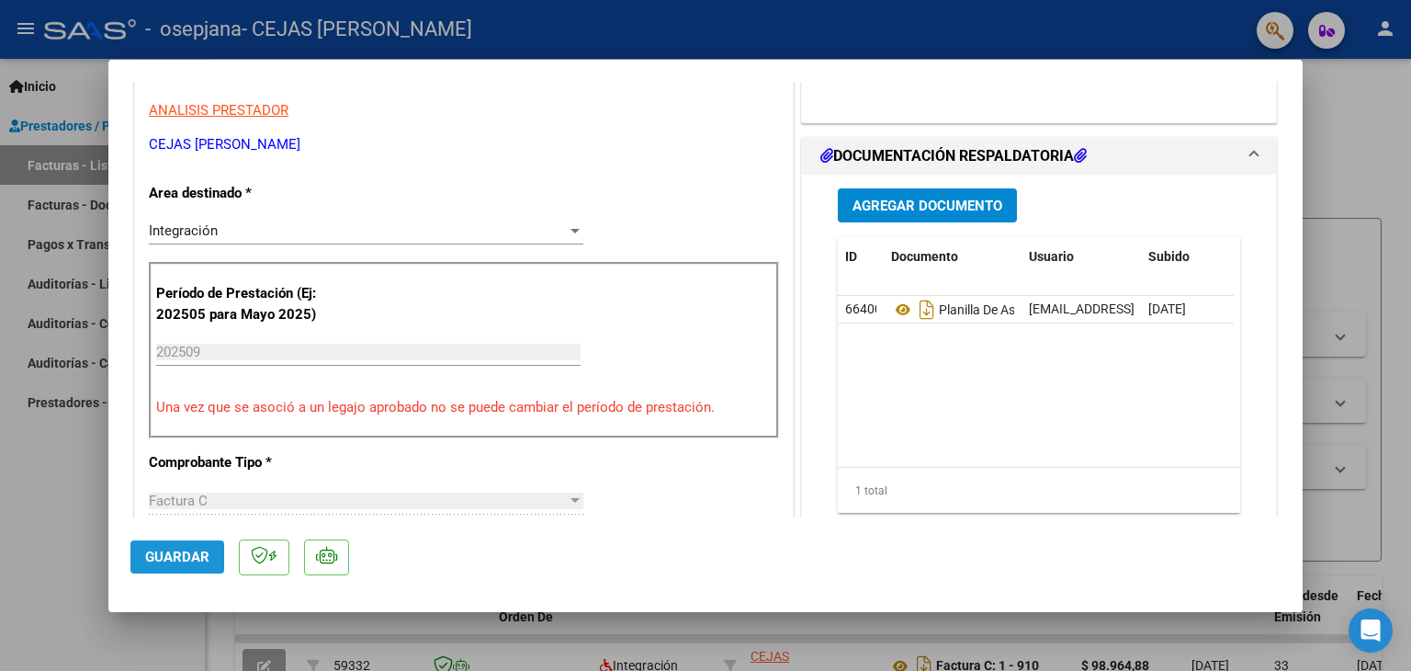
click at [175, 555] on span "Guardar" at bounding box center [177, 556] width 64 height 17
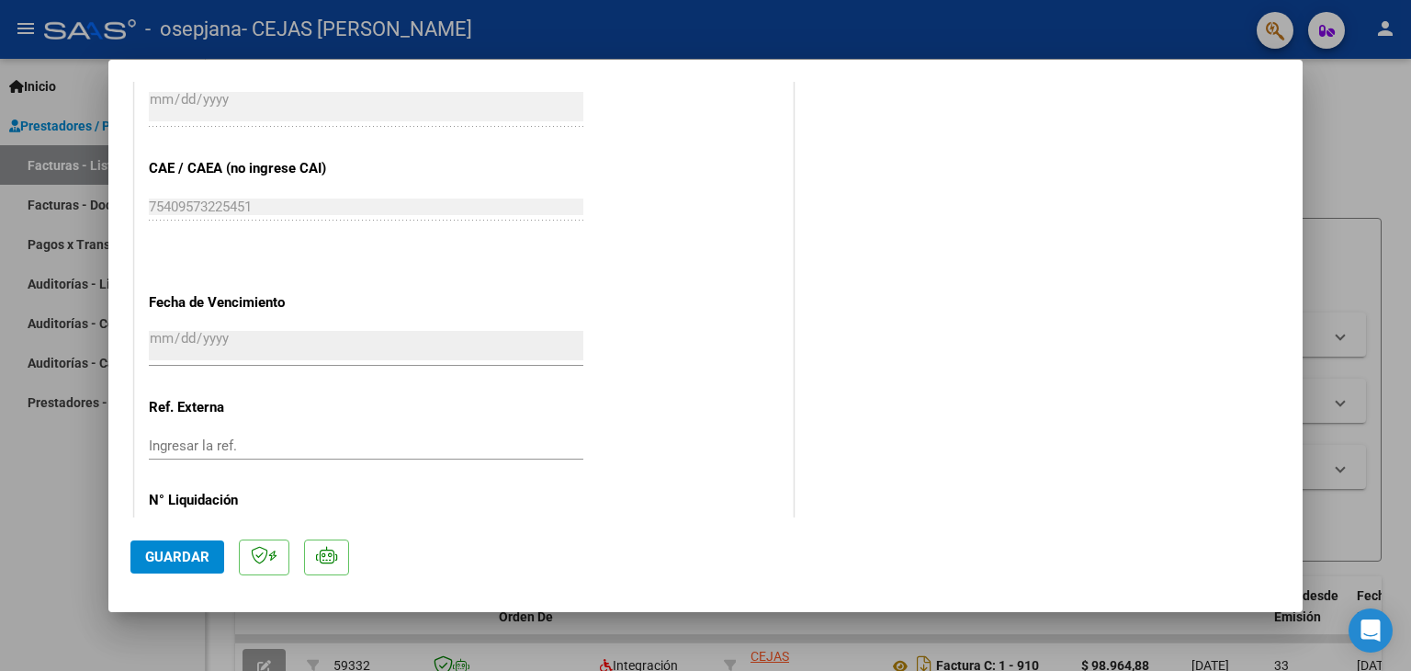
scroll to position [1206, 0]
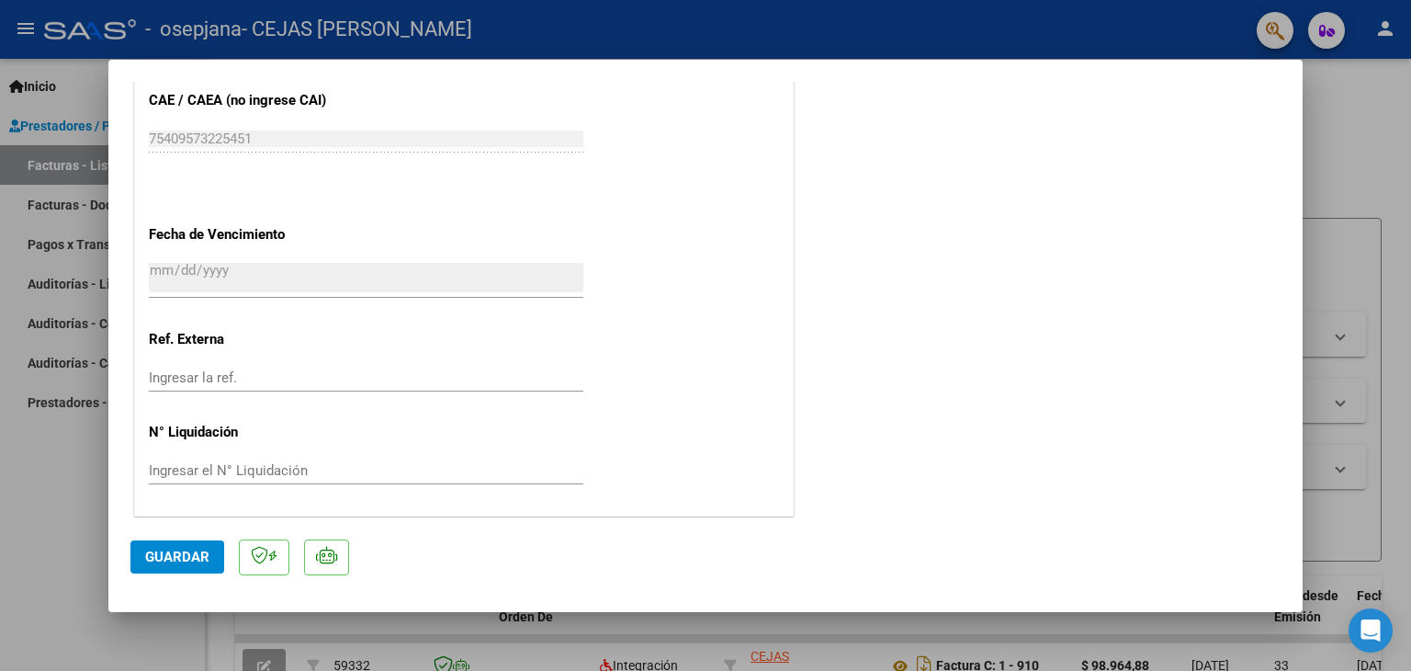
click at [46, 567] on div at bounding box center [705, 335] width 1411 height 671
type input "$ 0,00"
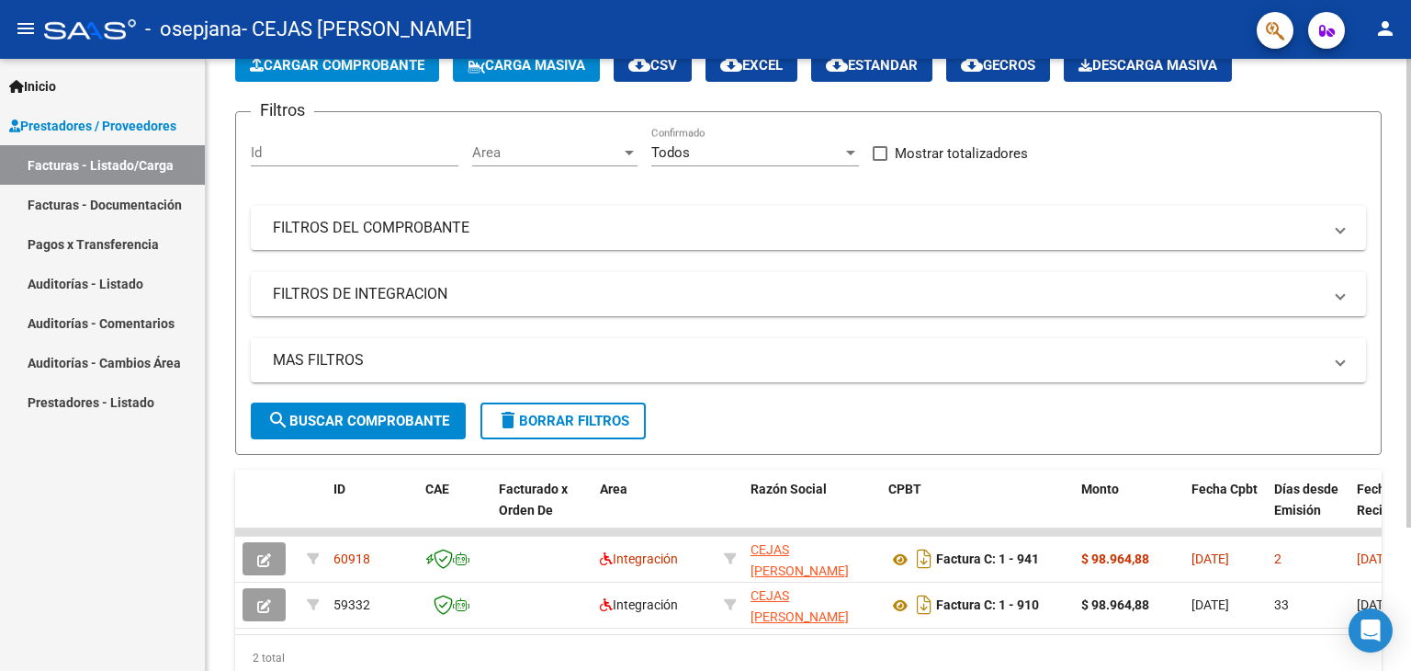
scroll to position [119, 0]
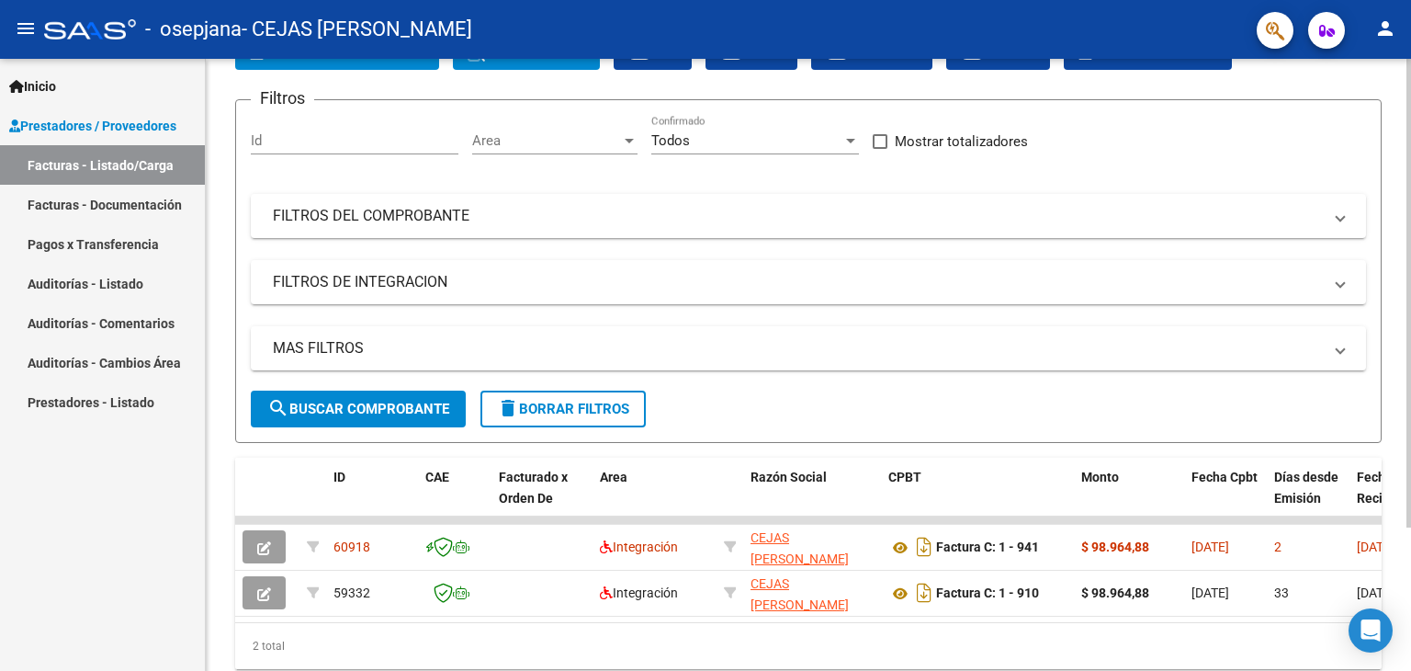
click at [1410, 503] on div at bounding box center [1409, 389] width 5 height 469
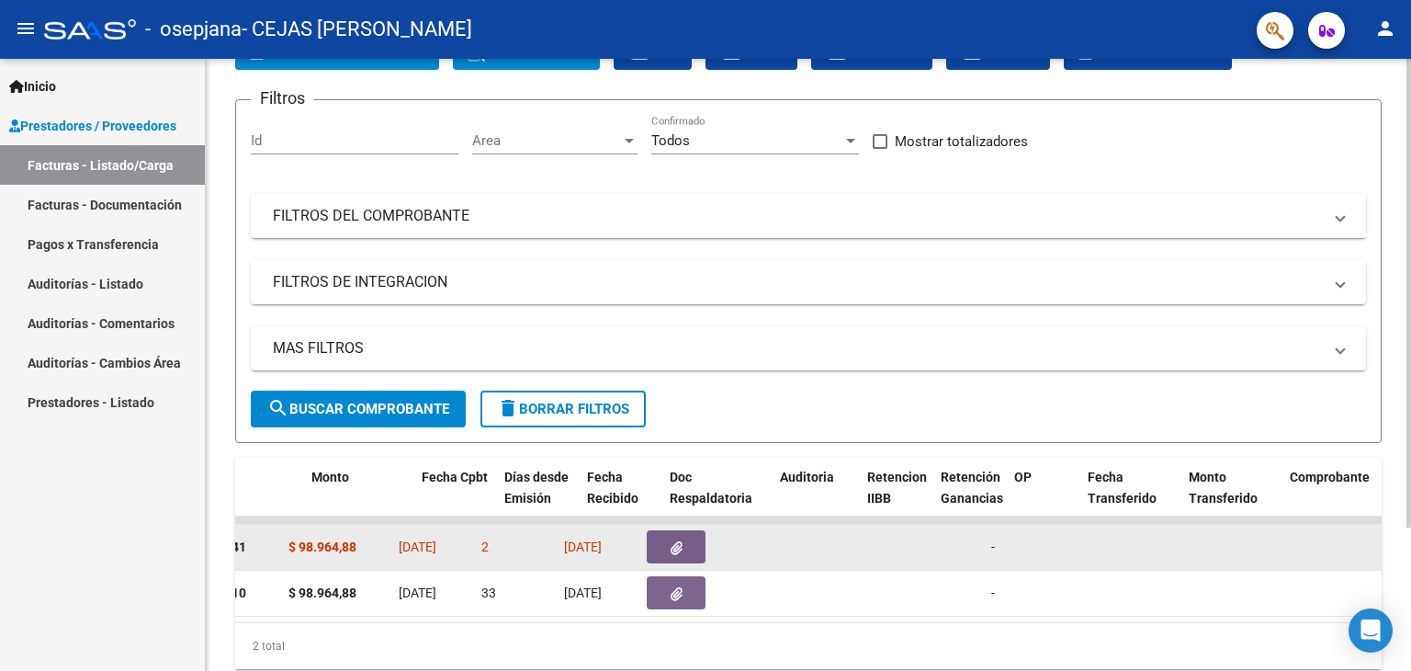
scroll to position [0, 770]
